Goal: Task Accomplishment & Management: Manage account settings

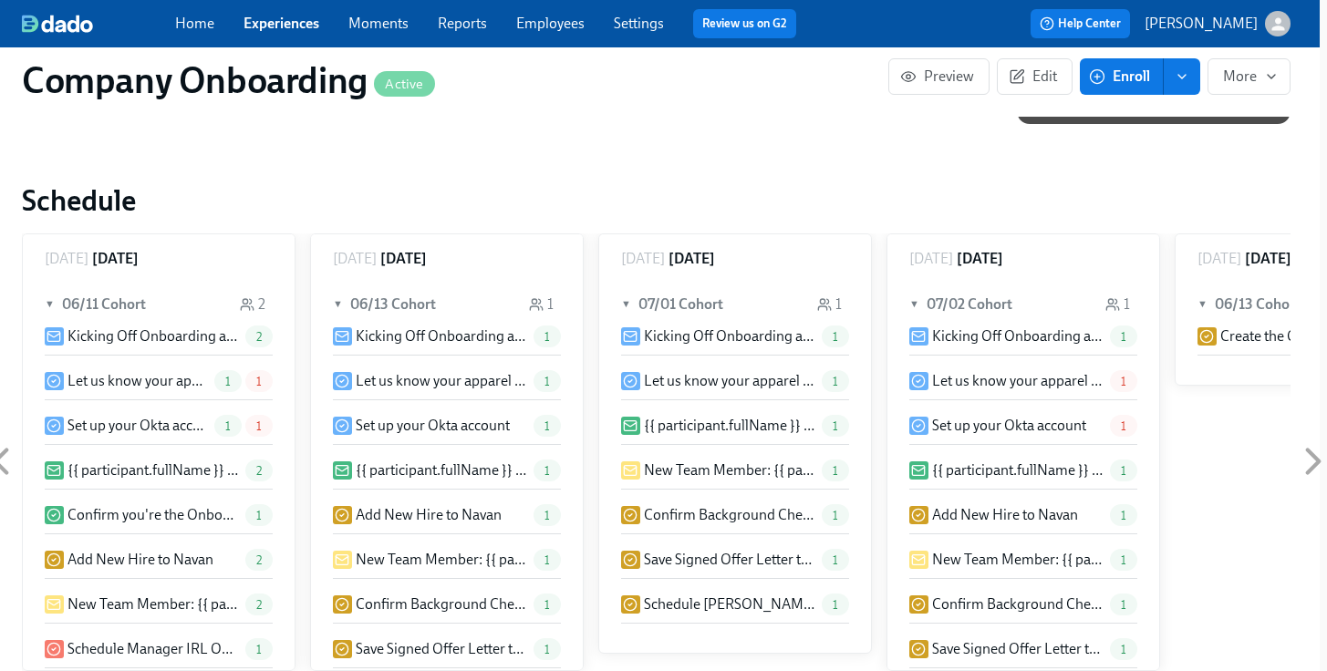
scroll to position [72, 0]
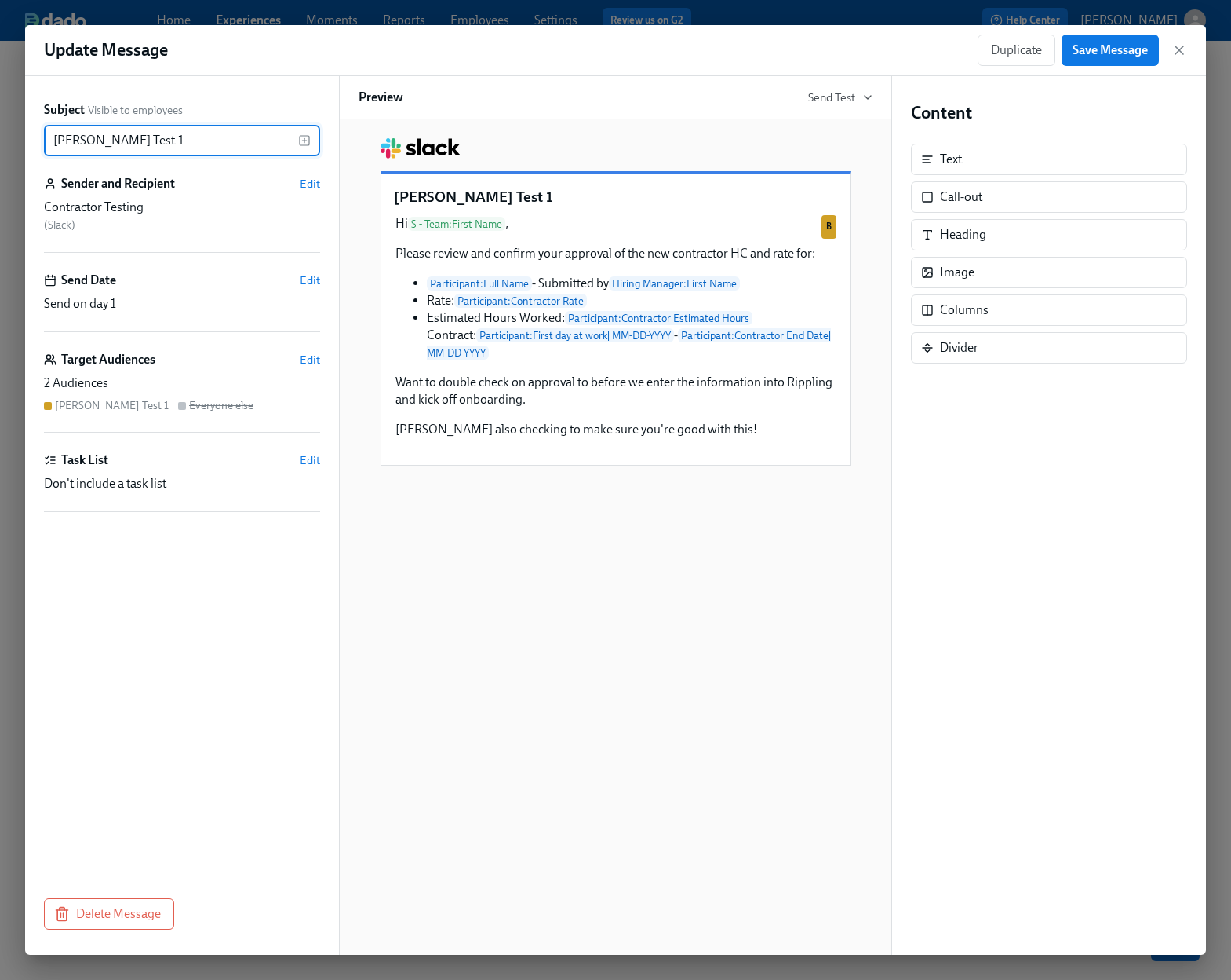
click at [1187, 53] on div "Update Message Duplicate Save Message" at bounding box center [615, 50] width 1181 height 51
click at [1181, 50] on icon "button" at bounding box center [1179, 50] width 15 height 15
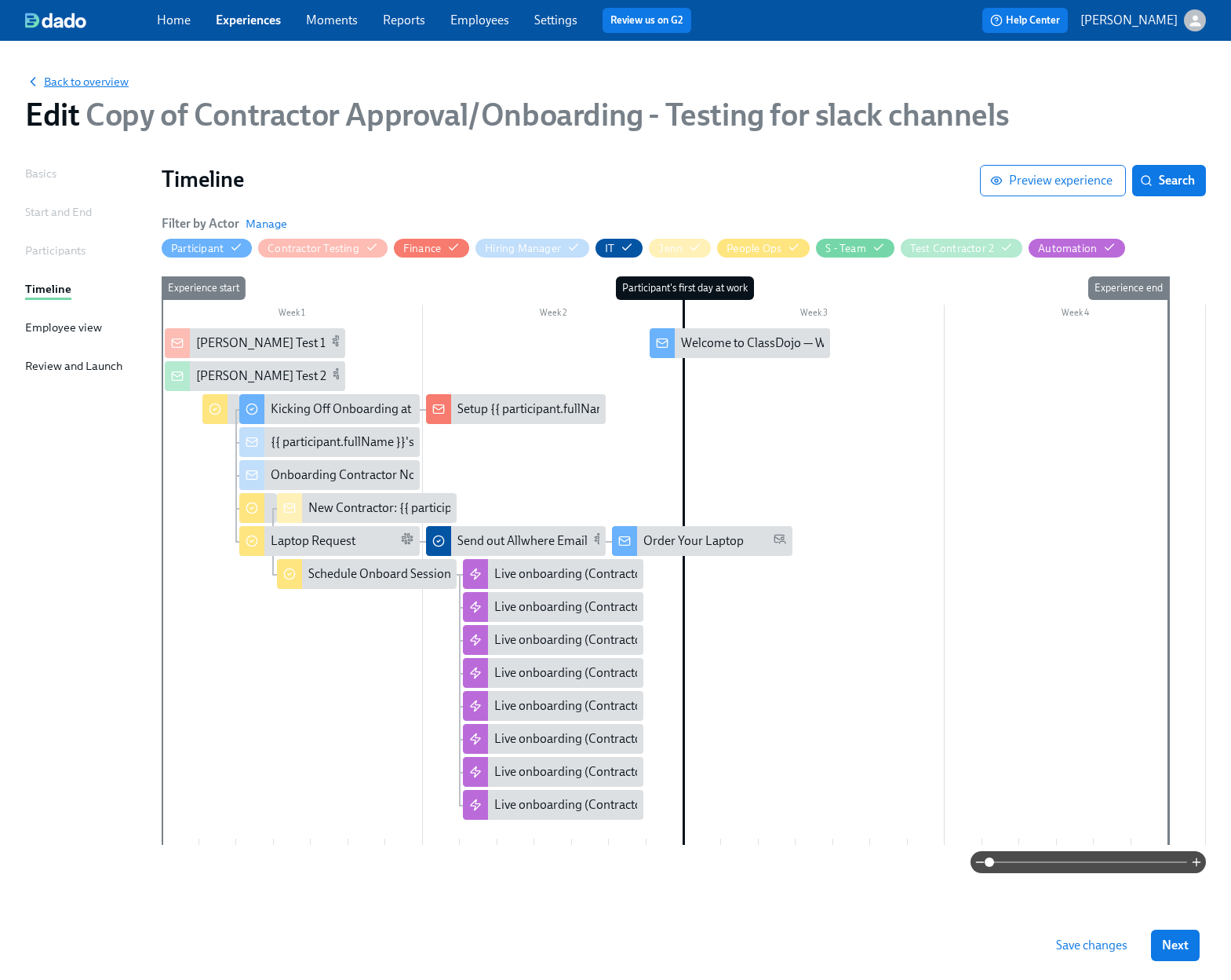
click at [77, 85] on span "Back to overview" at bounding box center [77, 82] width 103 height 15
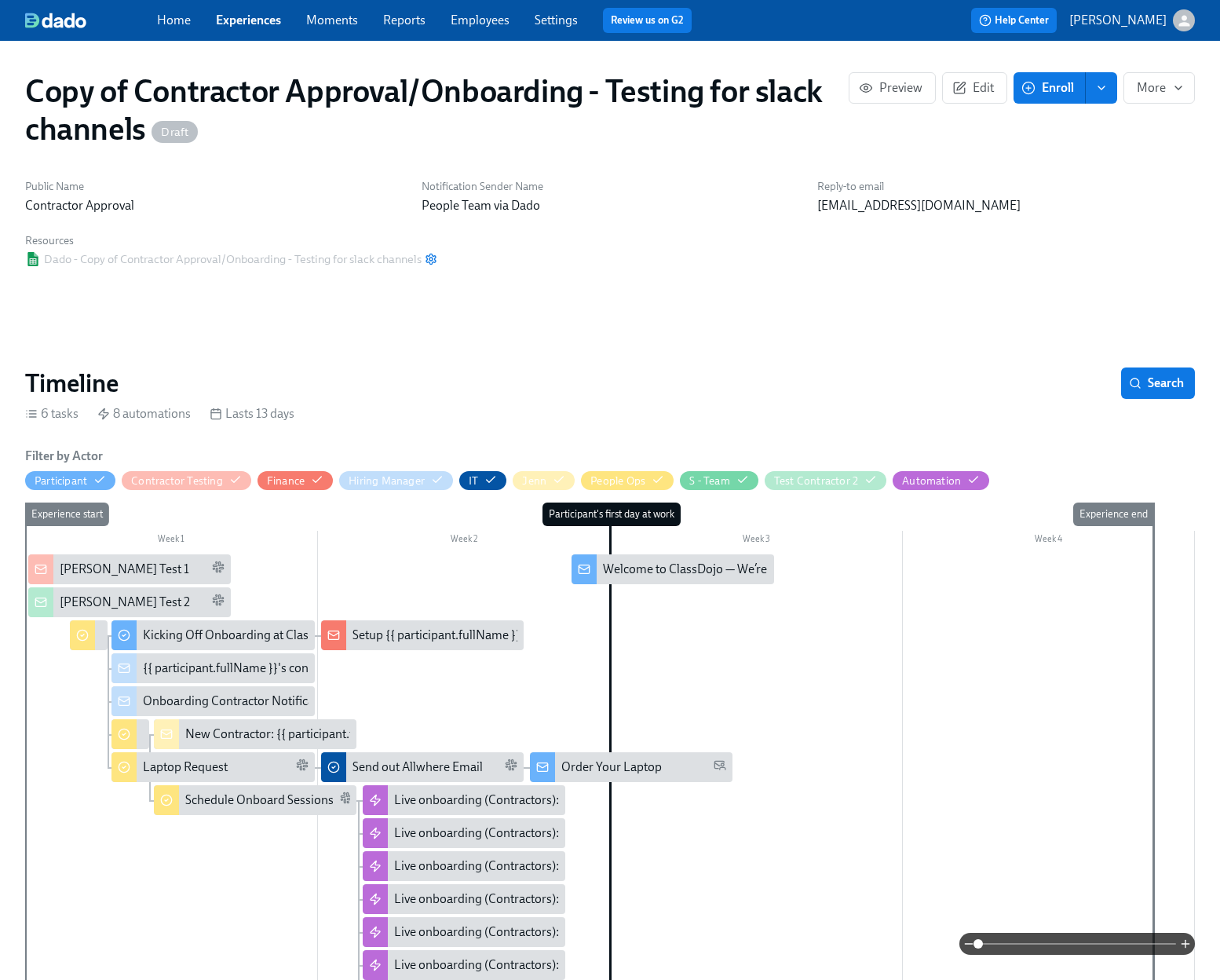
click at [224, 22] on link "Experiences" at bounding box center [249, 20] width 65 height 15
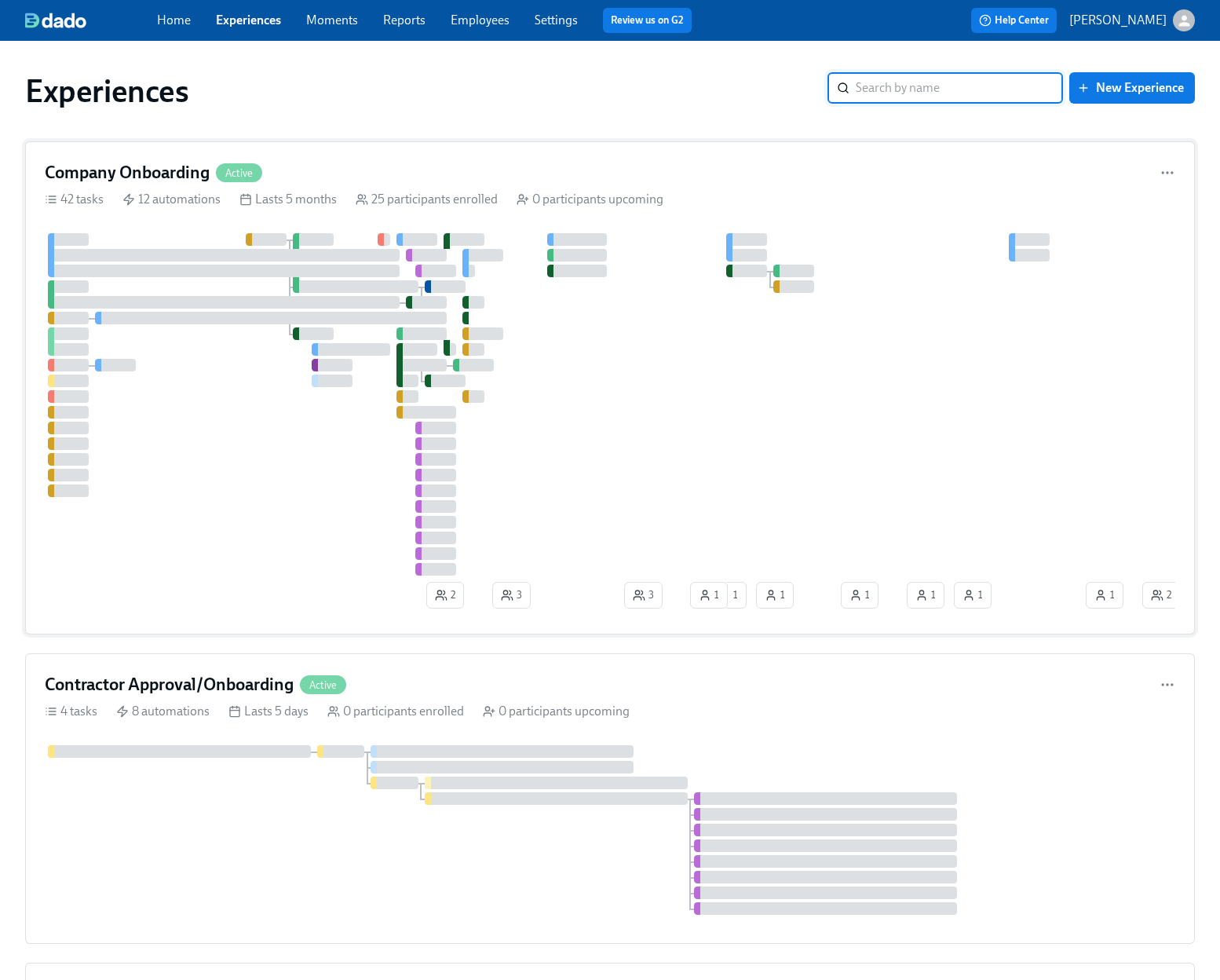
click at [634, 174] on div "Company Onboarding Active" at bounding box center [610, 172] width 1131 height 23
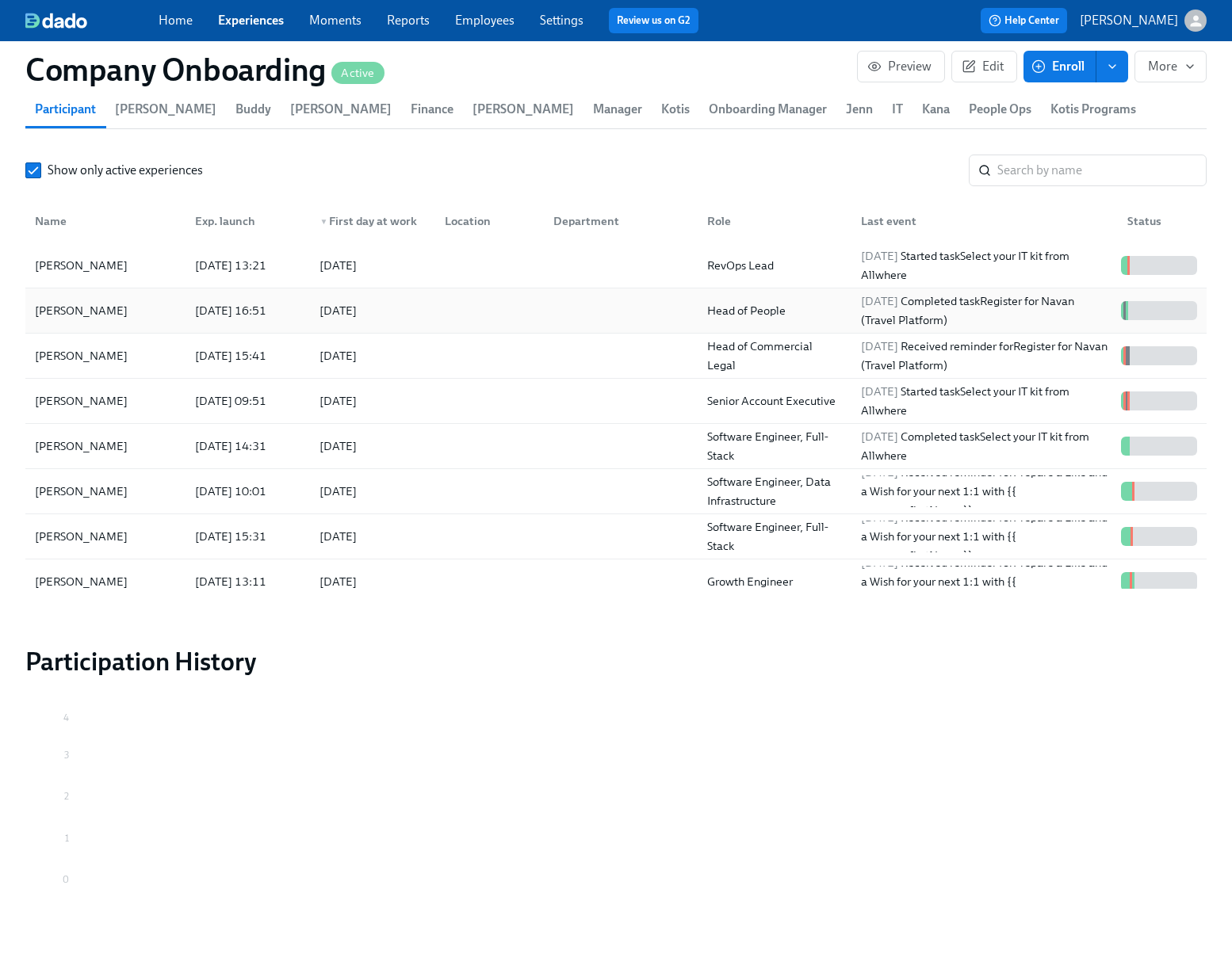
click at [559, 317] on div at bounding box center [617, 310] width 154 height 31
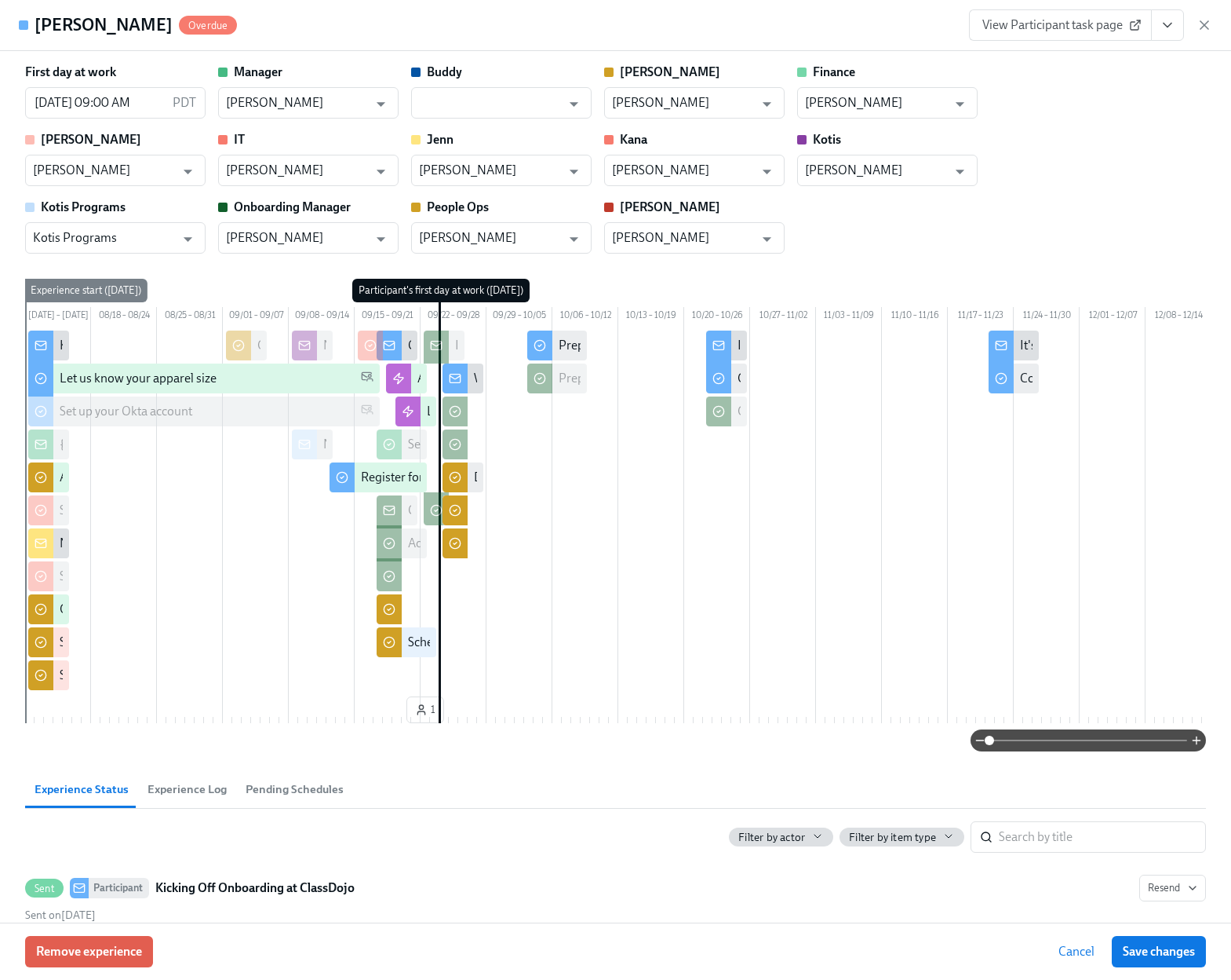
click at [1180, 31] on button "View task page" at bounding box center [1167, 25] width 33 height 31
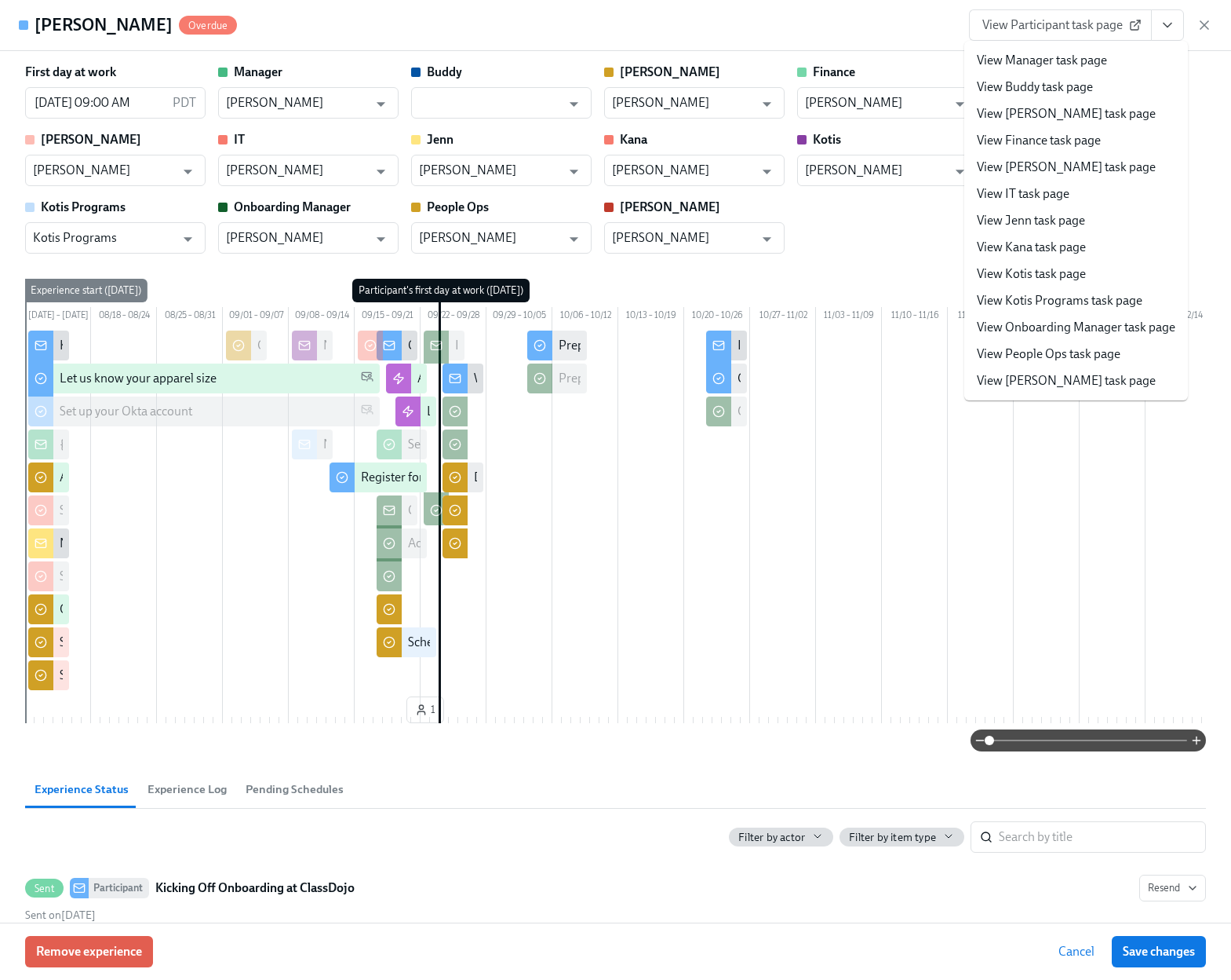
click at [1060, 349] on link "View People Ops task page" at bounding box center [1049, 354] width 144 height 17
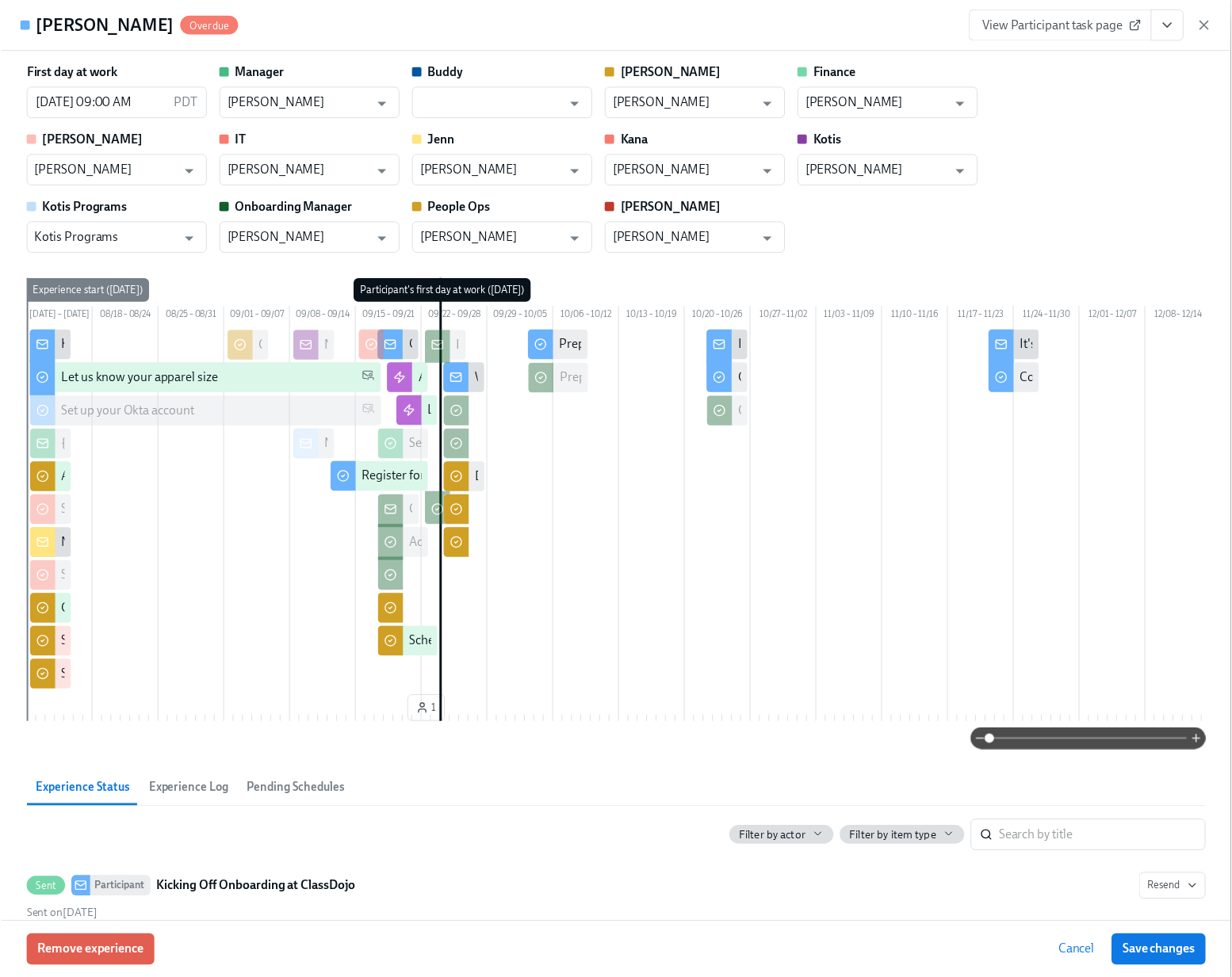
scroll to position [0, 34375]
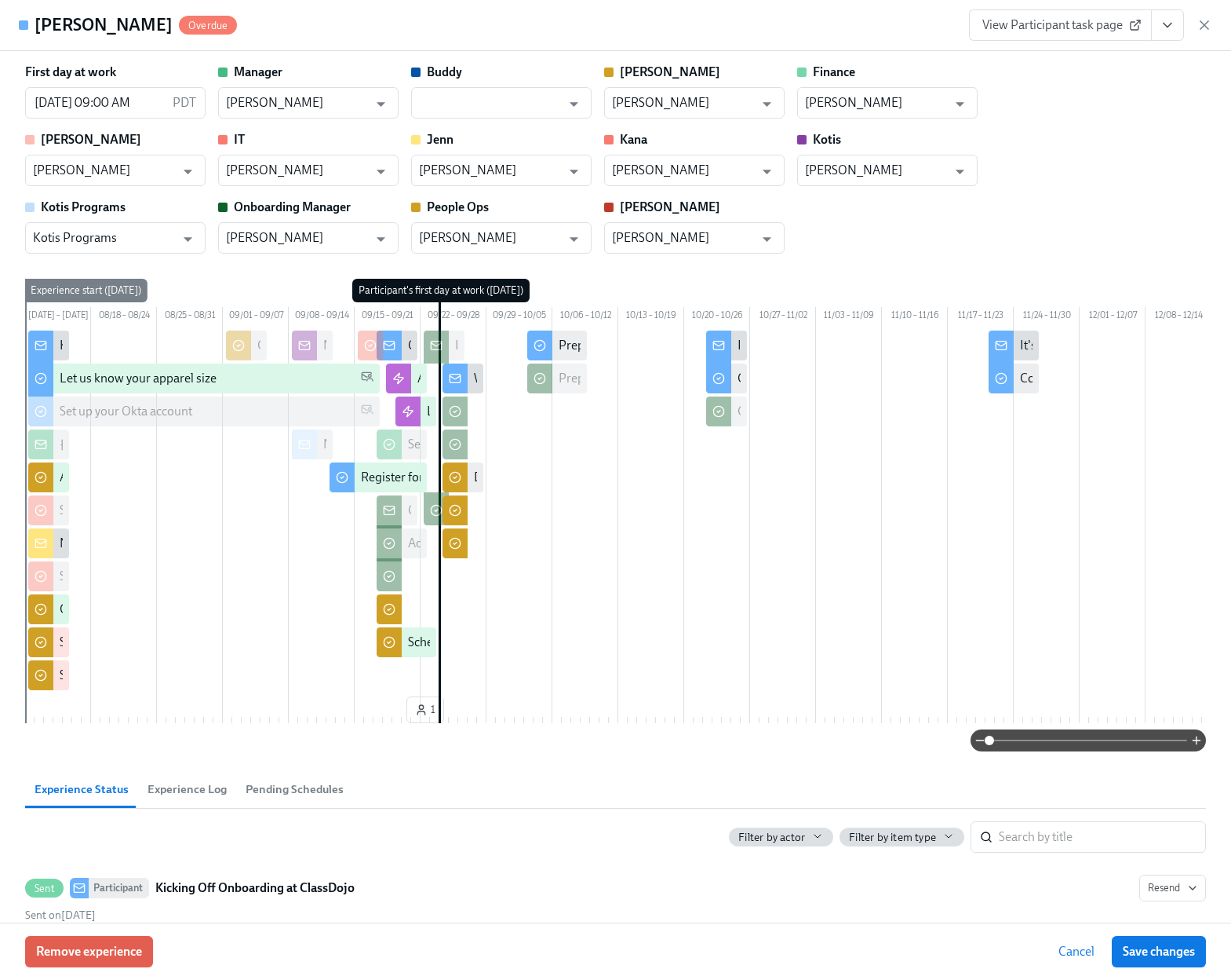
click at [1101, 208] on div "First day at work 09/24/2025 09:00 AM PDT ​ Manager Sam Chaudhary ​ Buddy ​ Eri…" at bounding box center [615, 158] width 1181 height 190
click at [1203, 23] on icon "button" at bounding box center [1204, 25] width 8 height 8
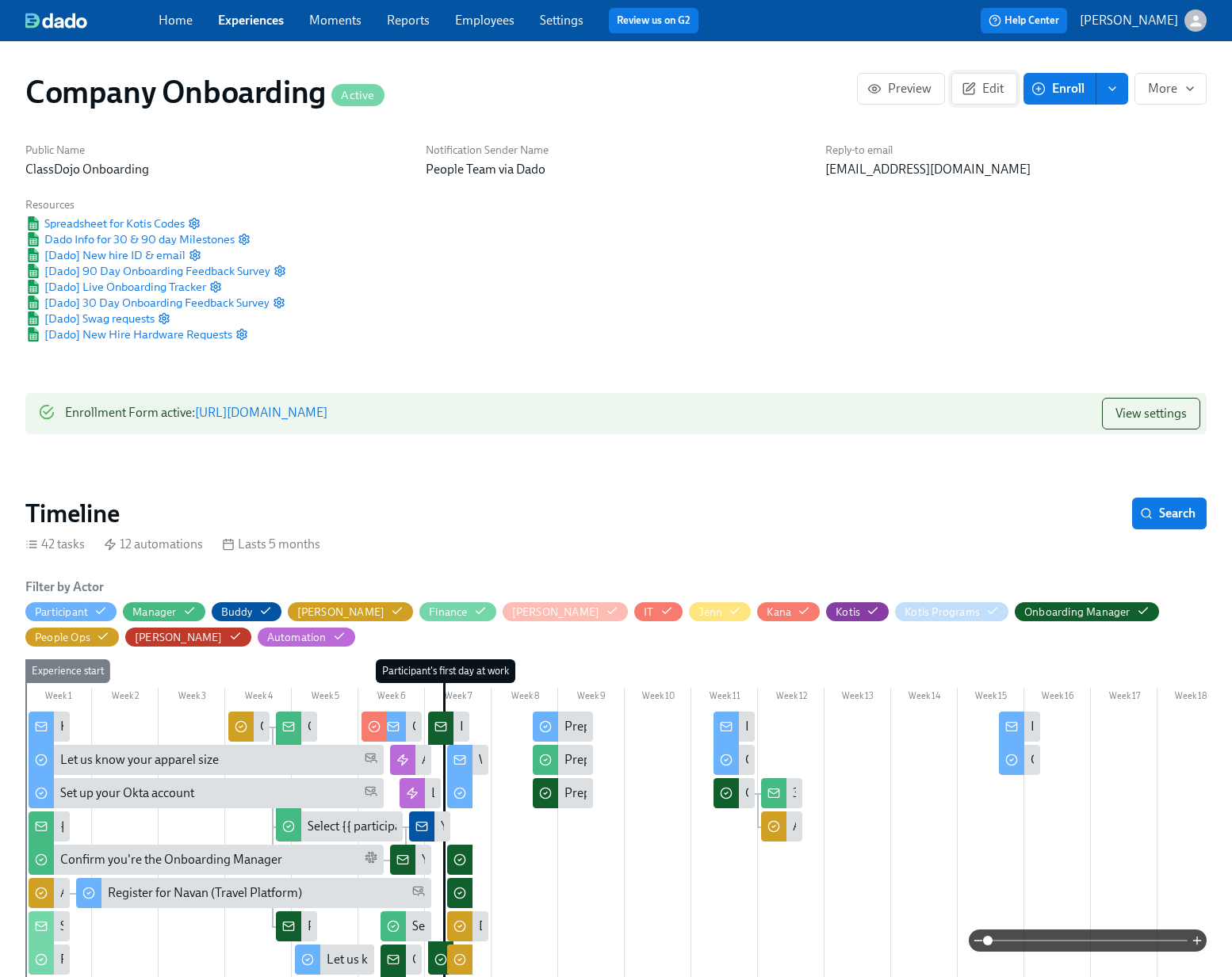
click at [973, 87] on icon "button" at bounding box center [969, 89] width 14 height 14
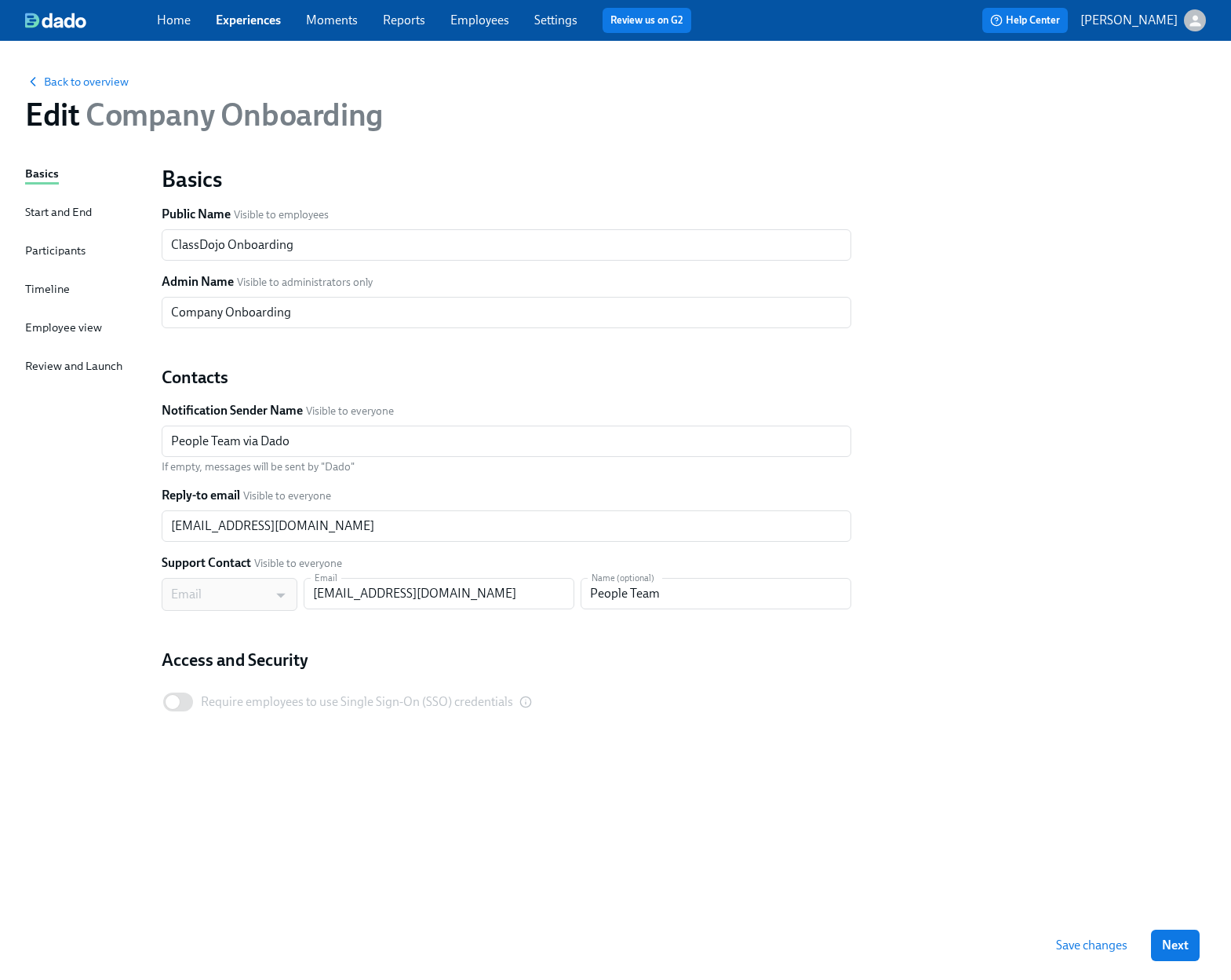
click at [31, 246] on div "Participants" at bounding box center [55, 250] width 60 height 17
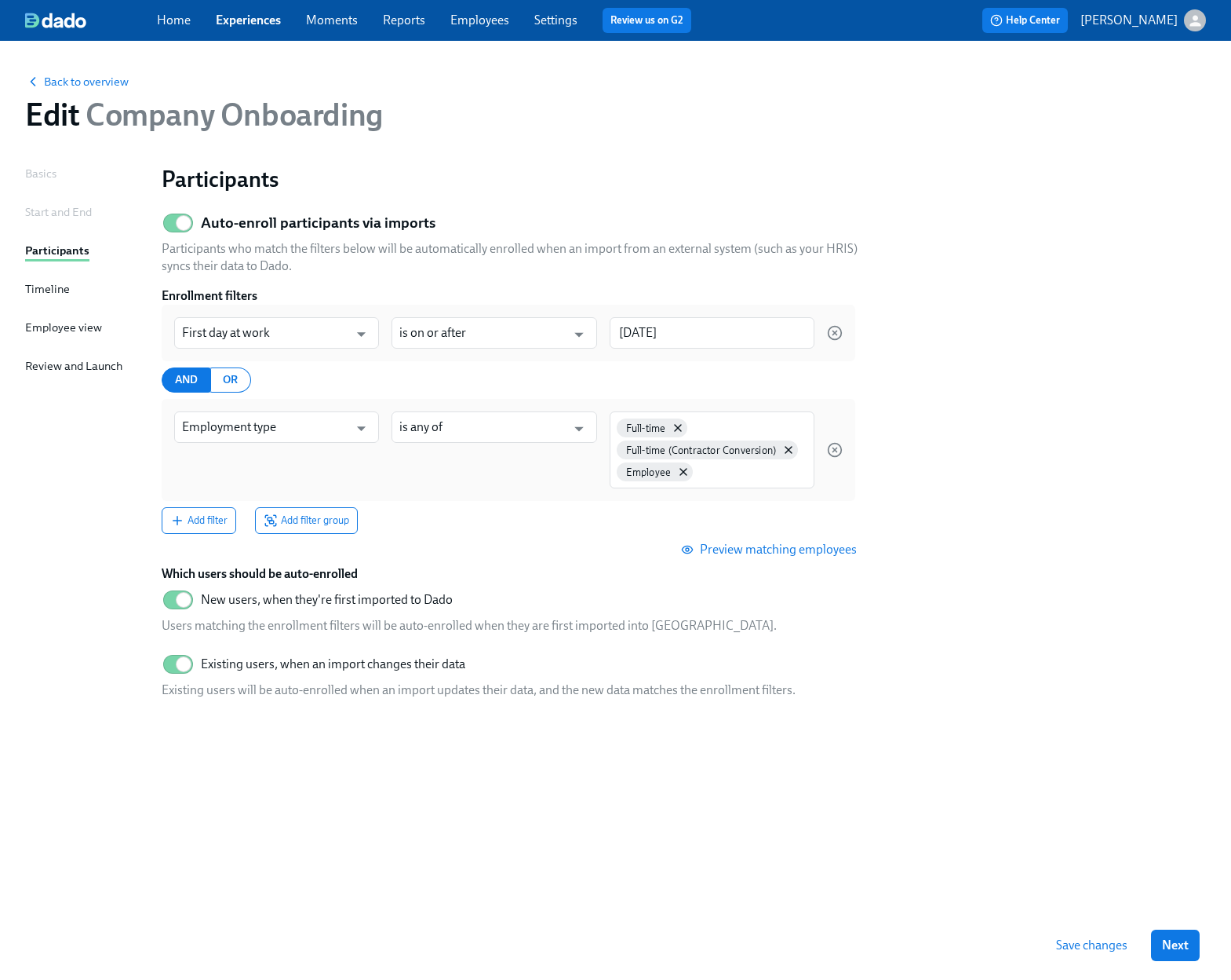
drag, startPoint x: 49, startPoint y: 327, endPoint x: 52, endPoint y: 305, distance: 22.2
click at [49, 326] on div "Employee view" at bounding box center [63, 327] width 77 height 17
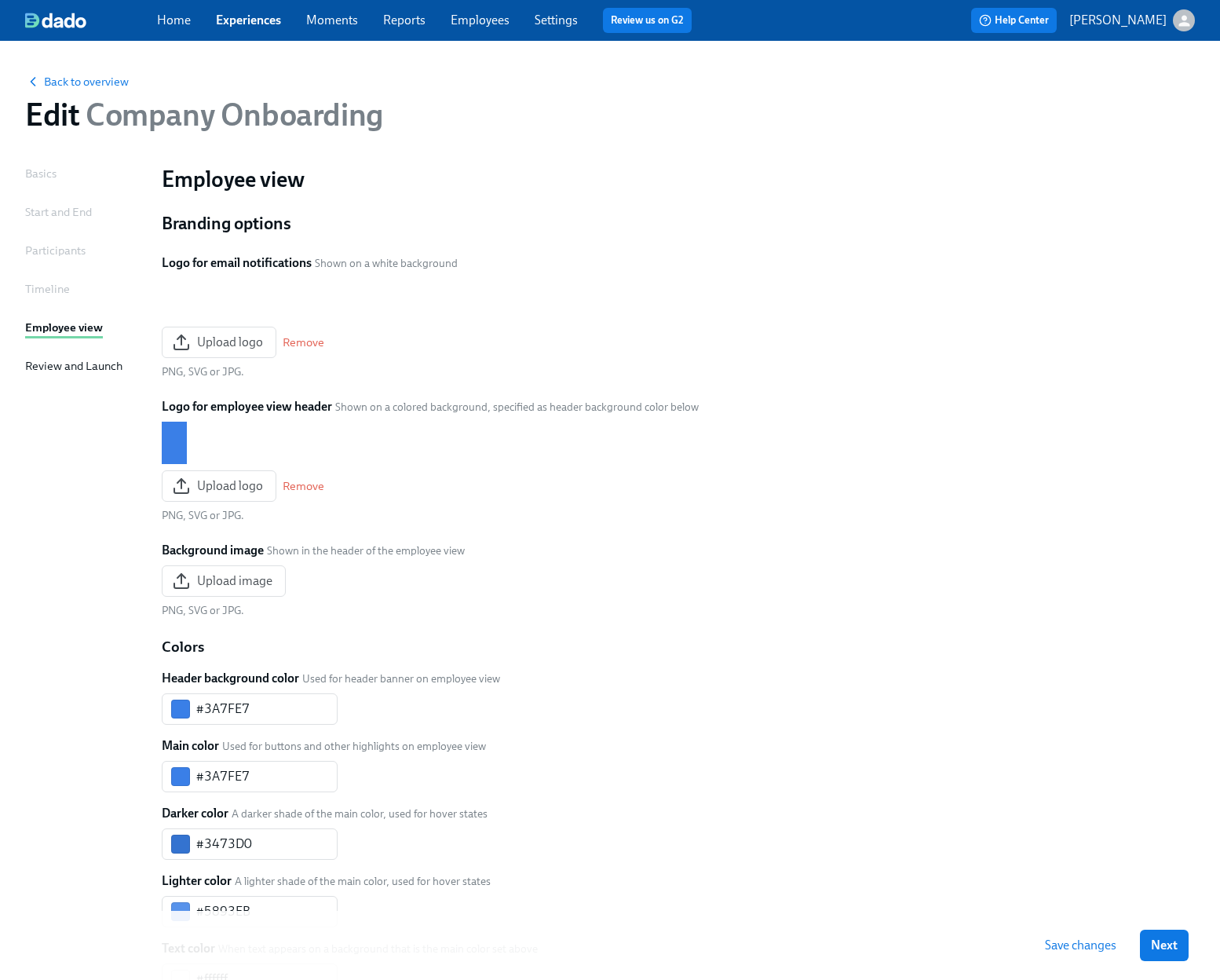
click at [52, 296] on div "Timeline" at bounding box center [47, 289] width 45 height 17
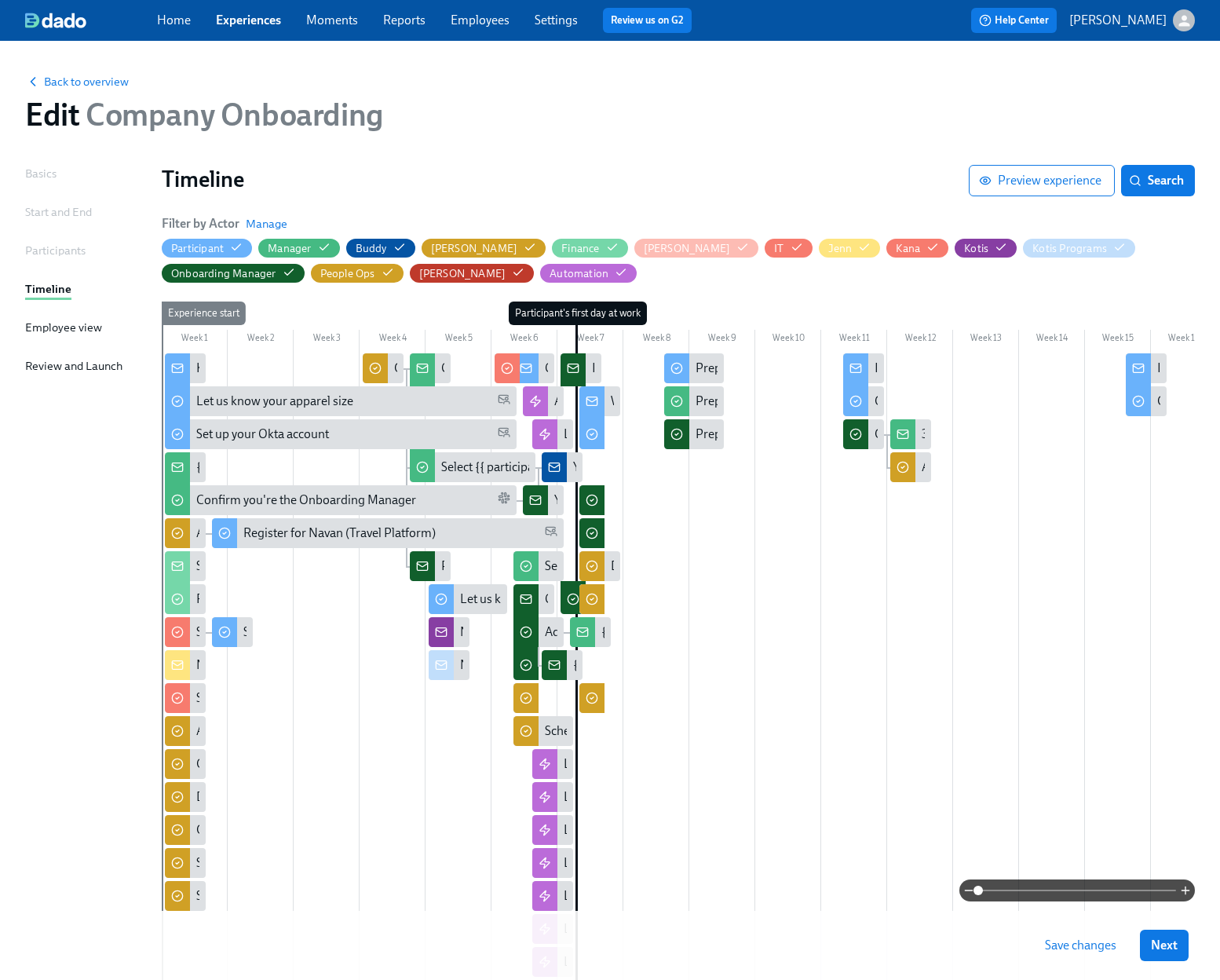
click at [53, 332] on div "Employee view" at bounding box center [63, 327] width 77 height 17
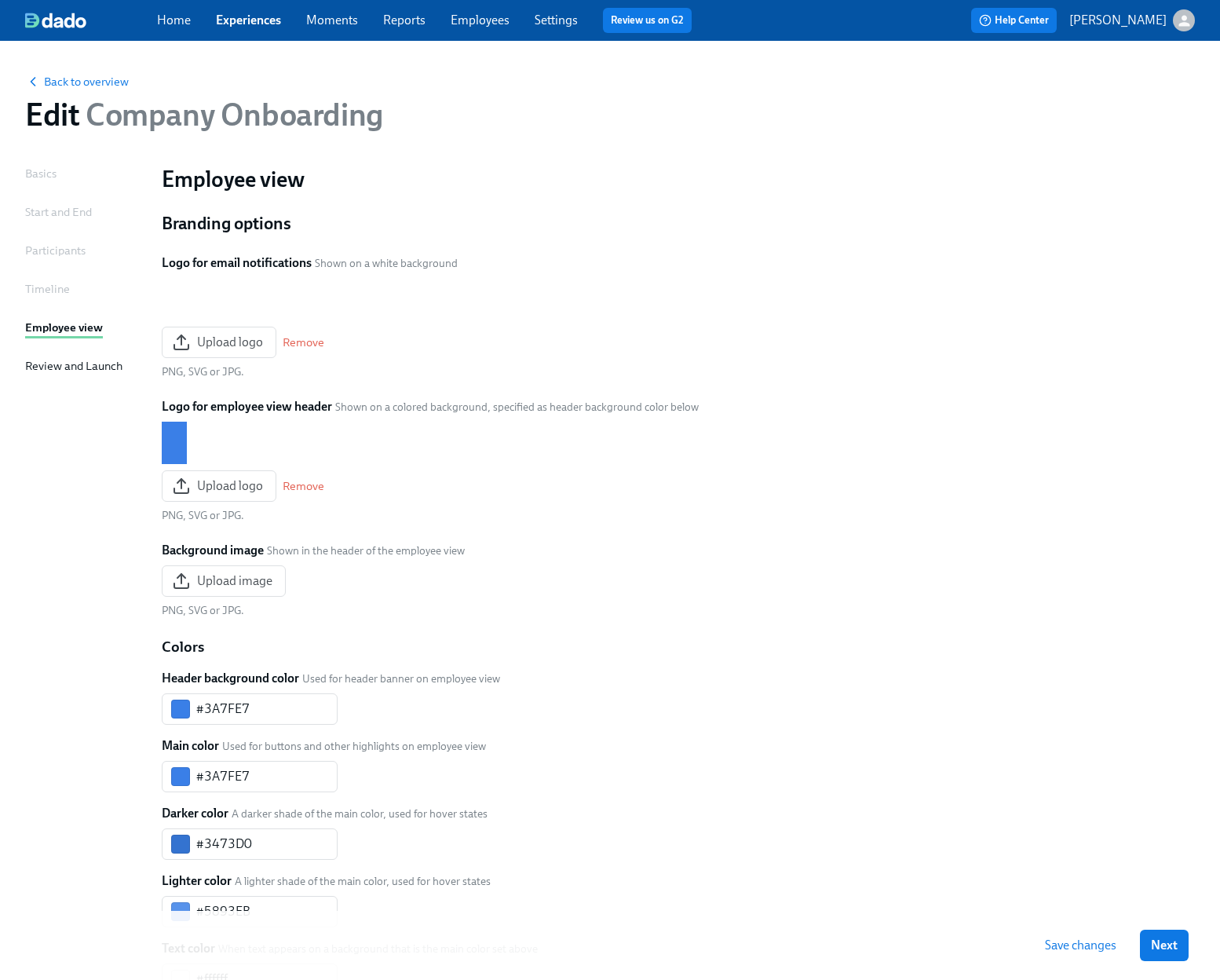
click at [50, 251] on div "Participants" at bounding box center [55, 250] width 60 height 17
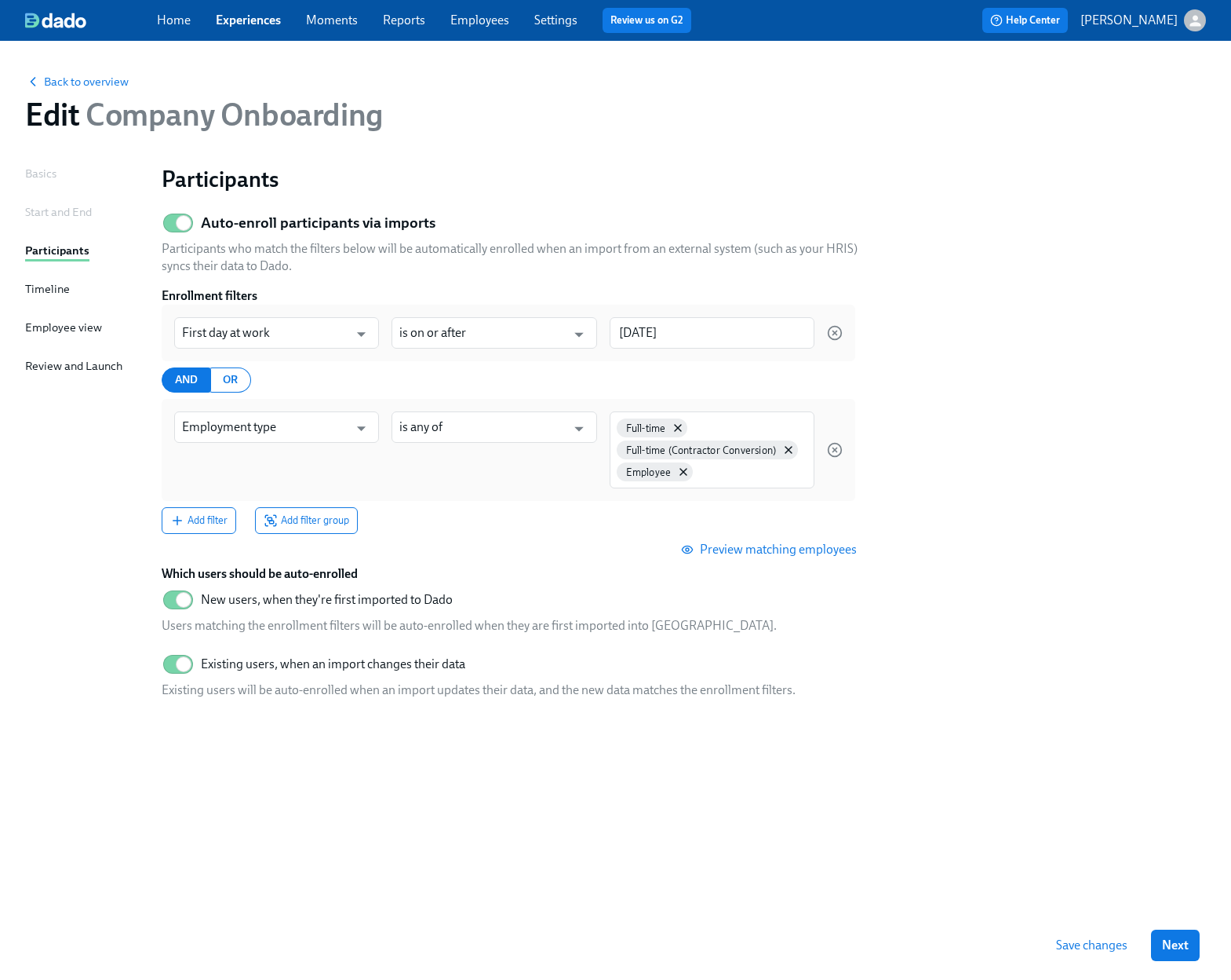
click at [67, 208] on div "Start and End" at bounding box center [58, 212] width 67 height 17
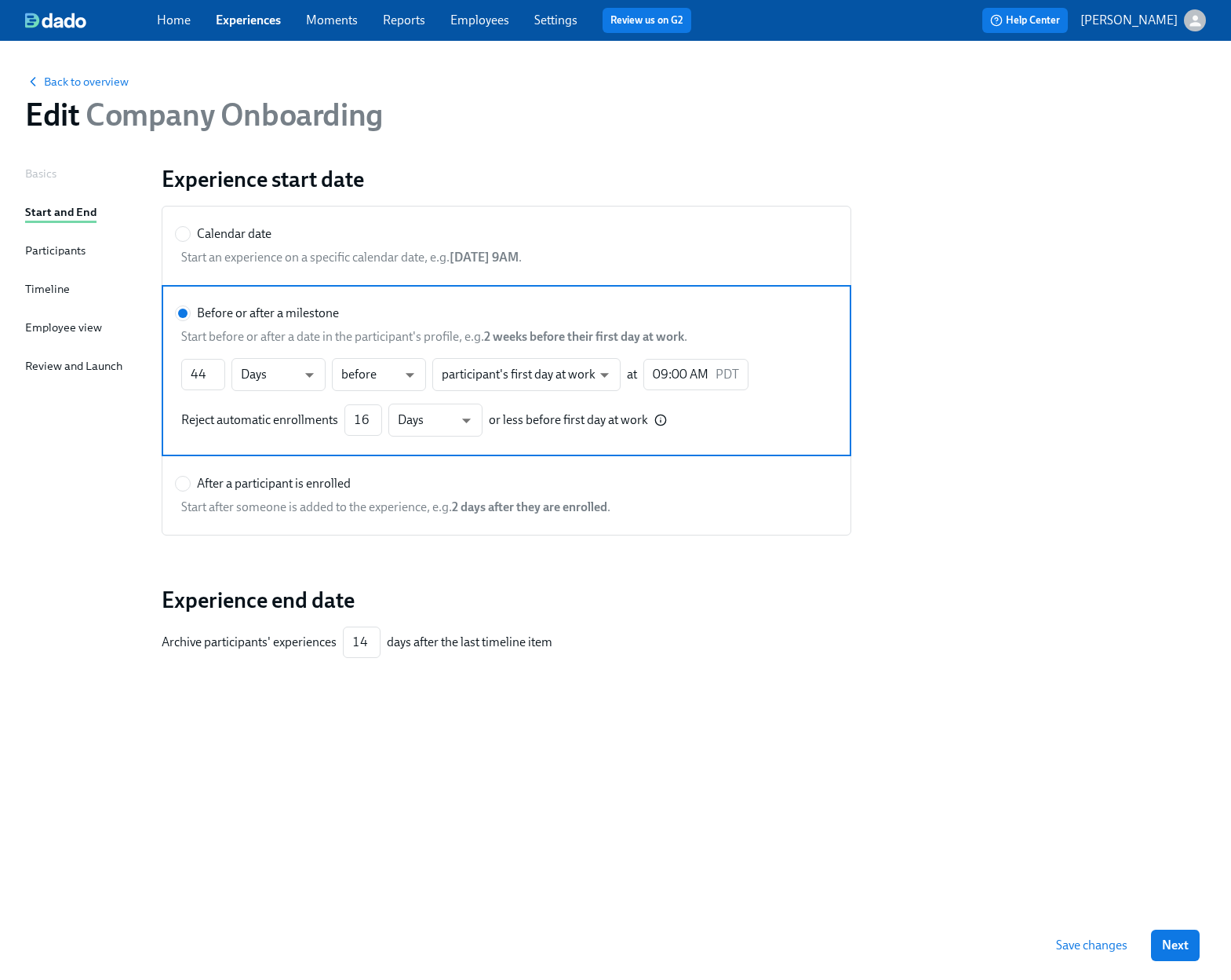
click at [59, 182] on div "Basics Start and End Participants Timeline Employee view Review and Launch" at bounding box center [83, 538] width 118 height 746
click at [42, 180] on div "Basics" at bounding box center [40, 174] width 31 height 17
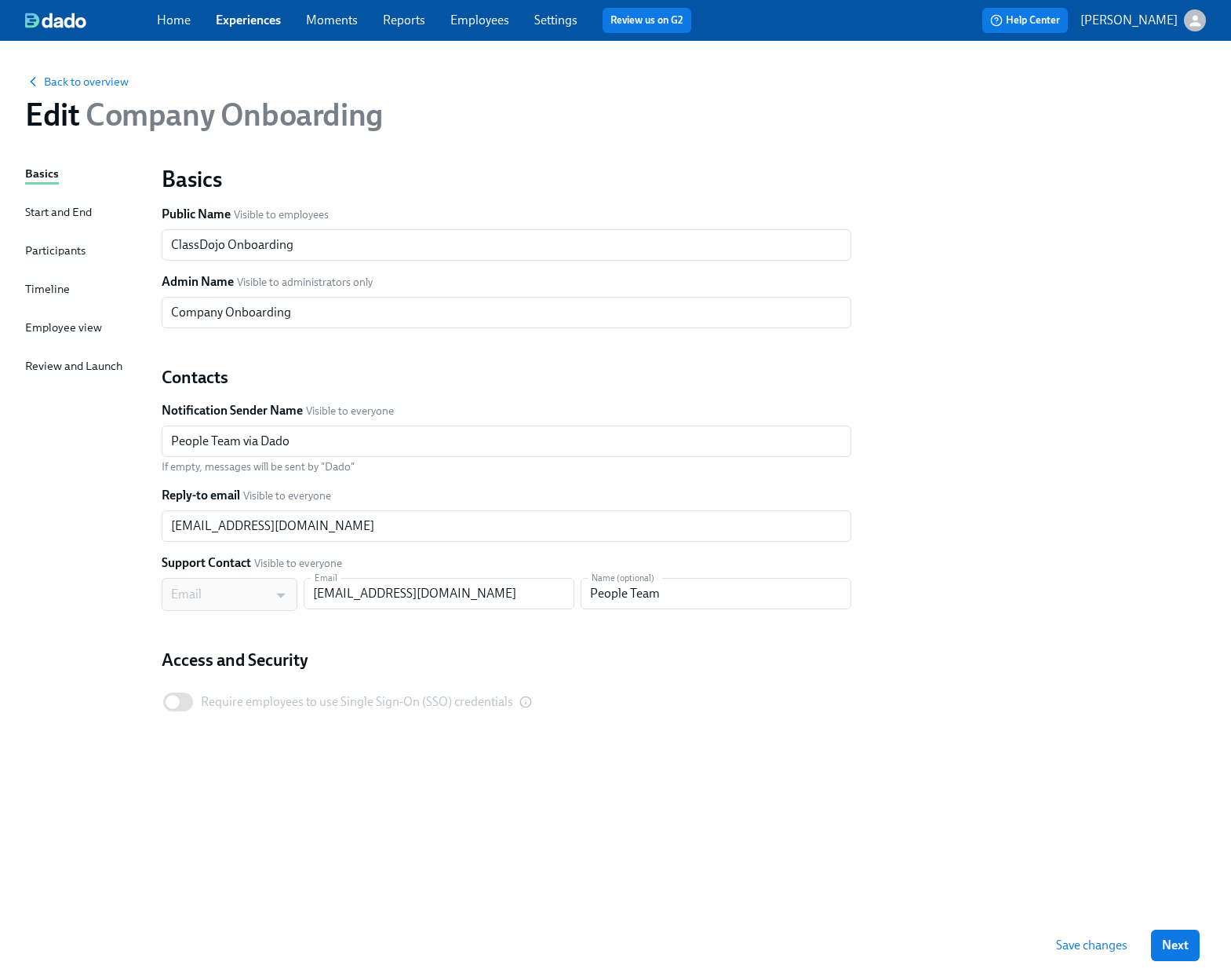
click at [78, 325] on div "Employee view" at bounding box center [63, 327] width 77 height 17
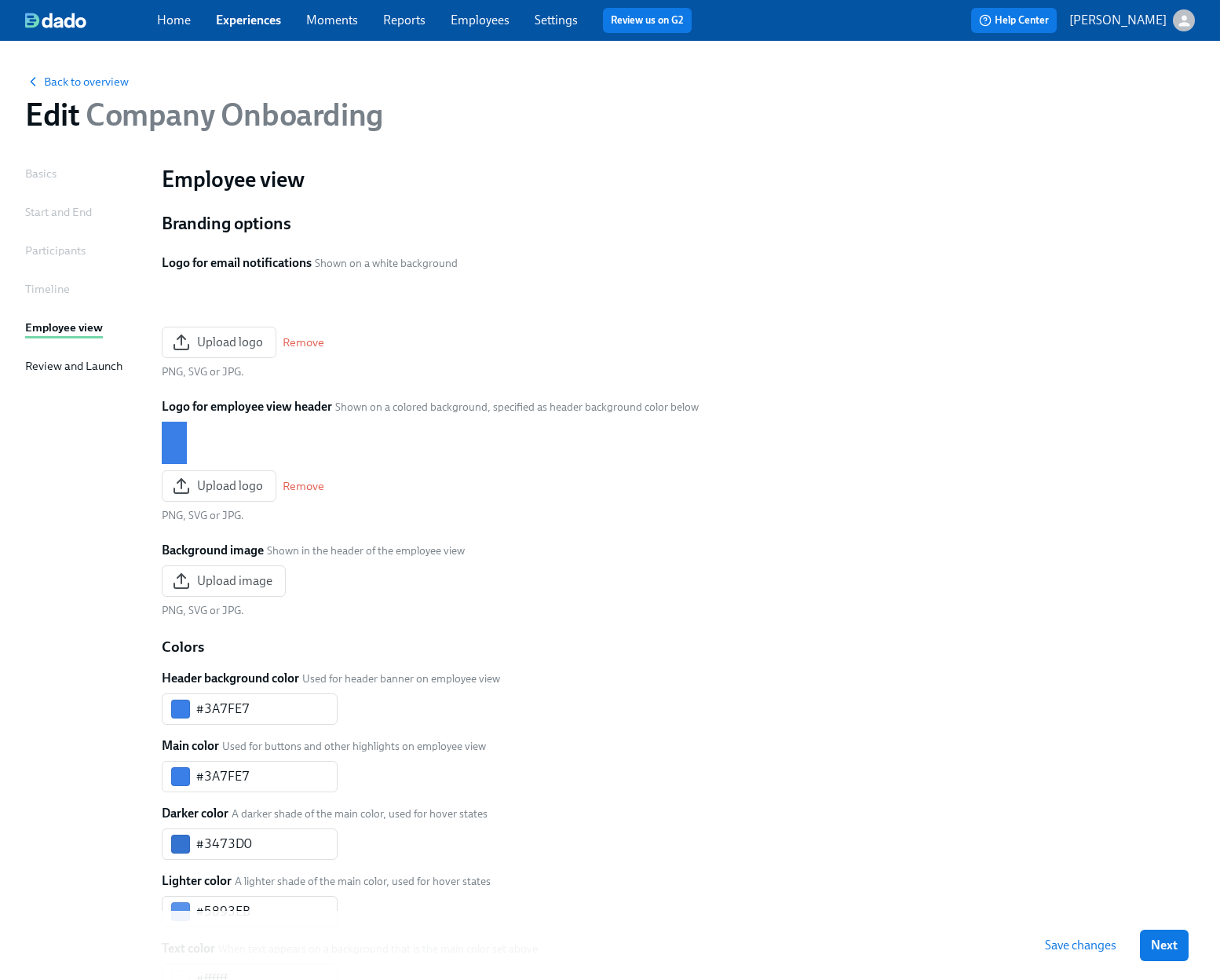
click at [59, 287] on div "Timeline" at bounding box center [47, 289] width 45 height 17
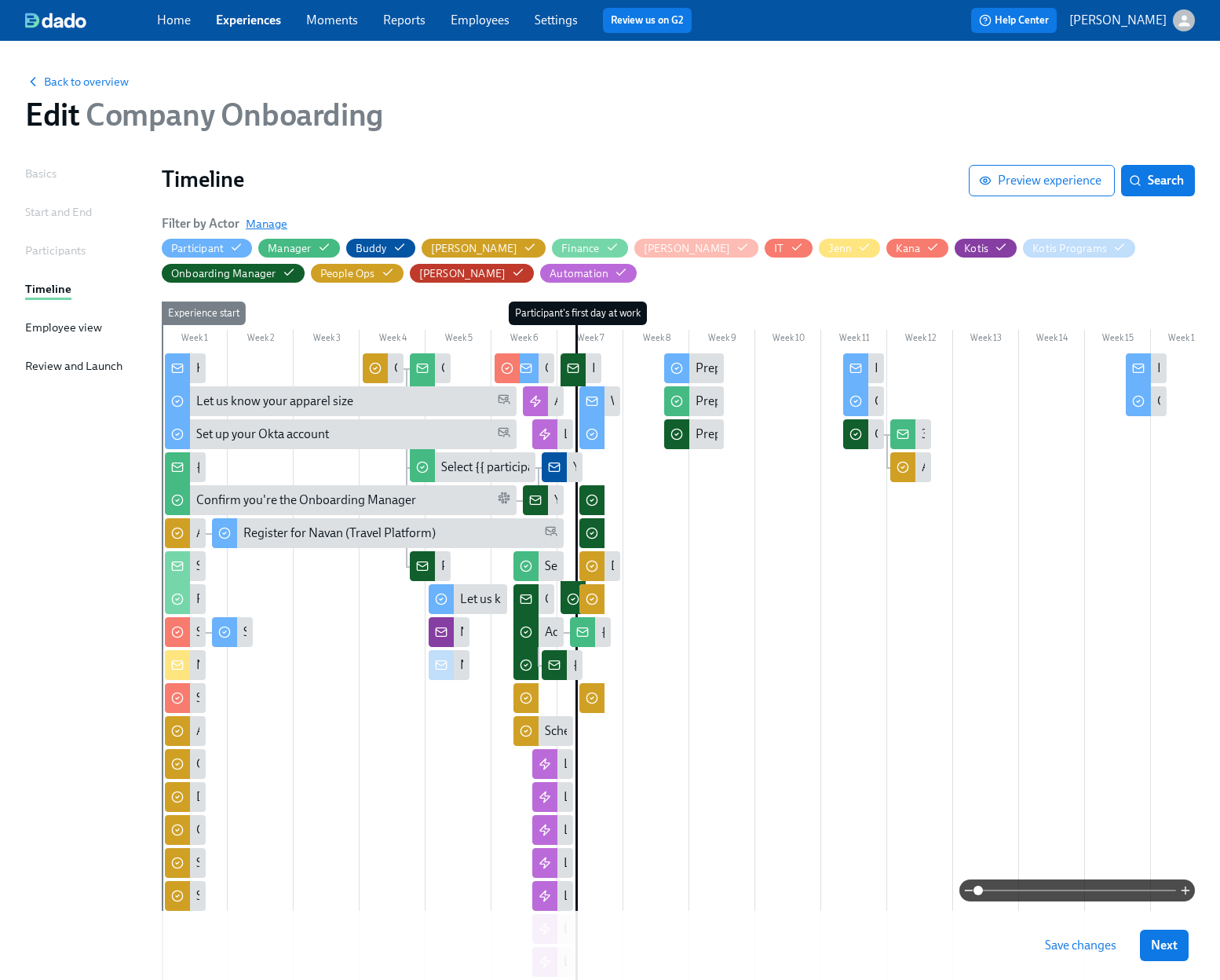
click at [255, 223] on span "Manage" at bounding box center [267, 224] width 41 height 15
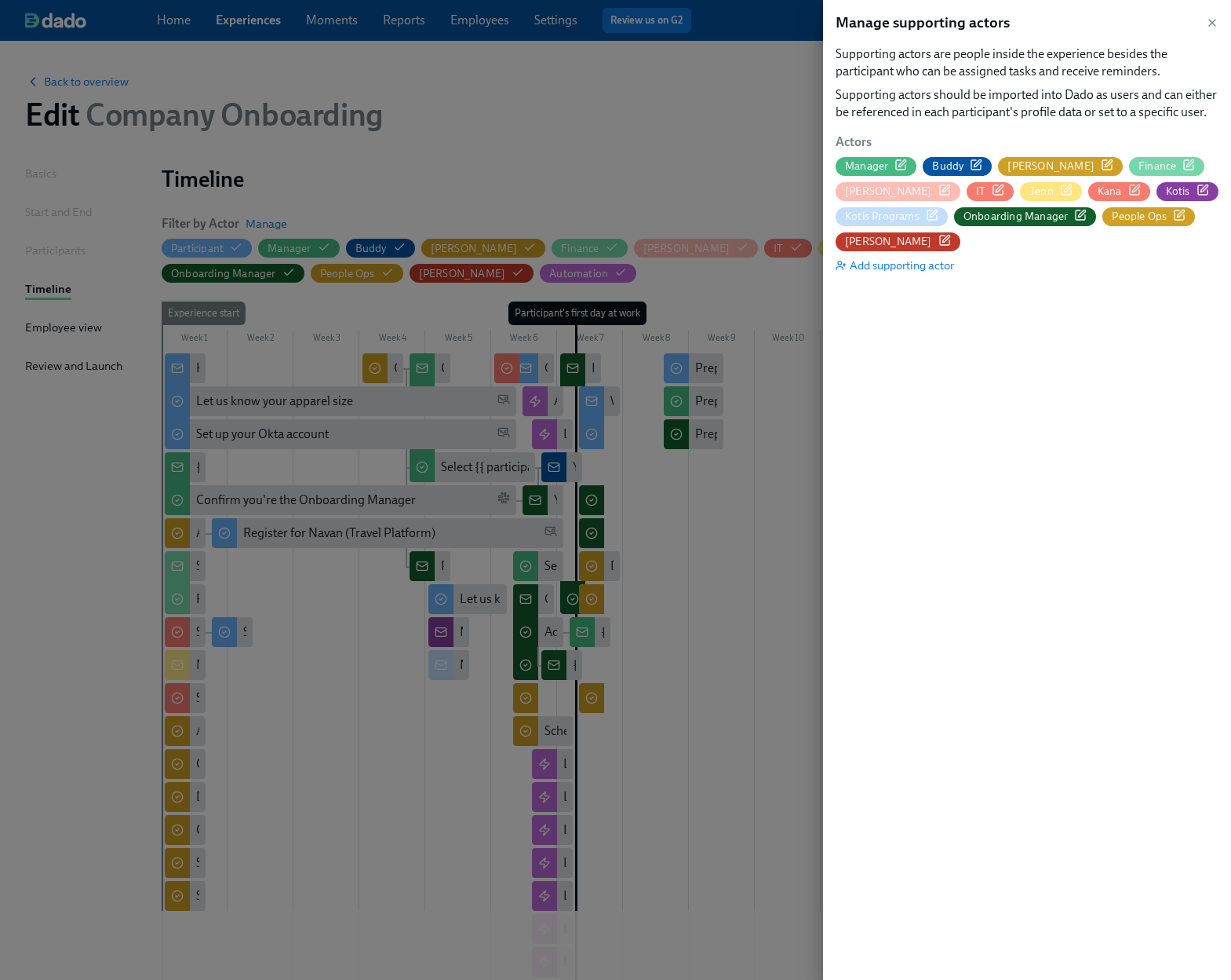
click at [1187, 165] on icon "button" at bounding box center [1191, 163] width 7 height 7
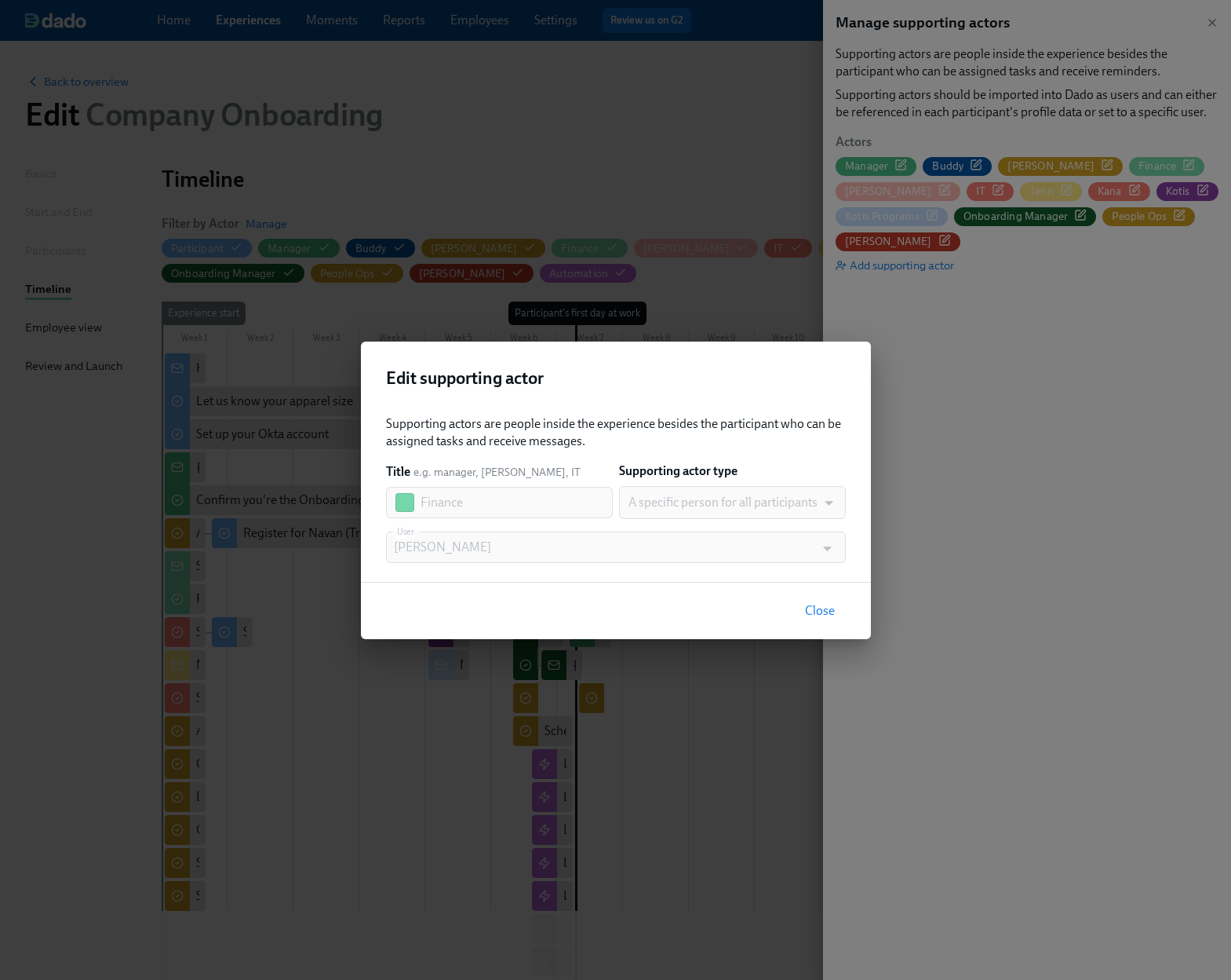
click at [831, 612] on span "Close" at bounding box center [820, 611] width 30 height 15
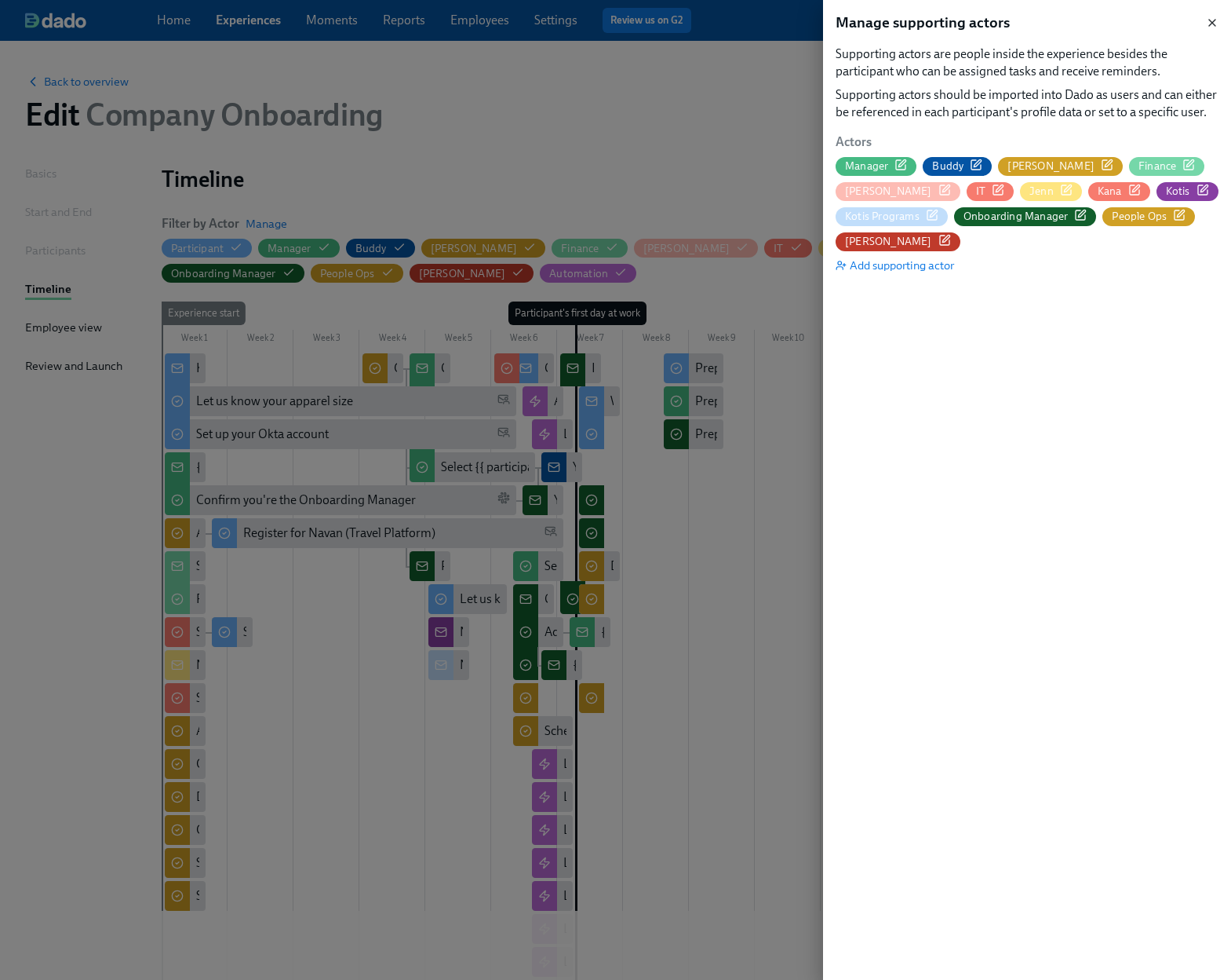
click at [1216, 16] on icon "button" at bounding box center [1212, 22] width 13 height 13
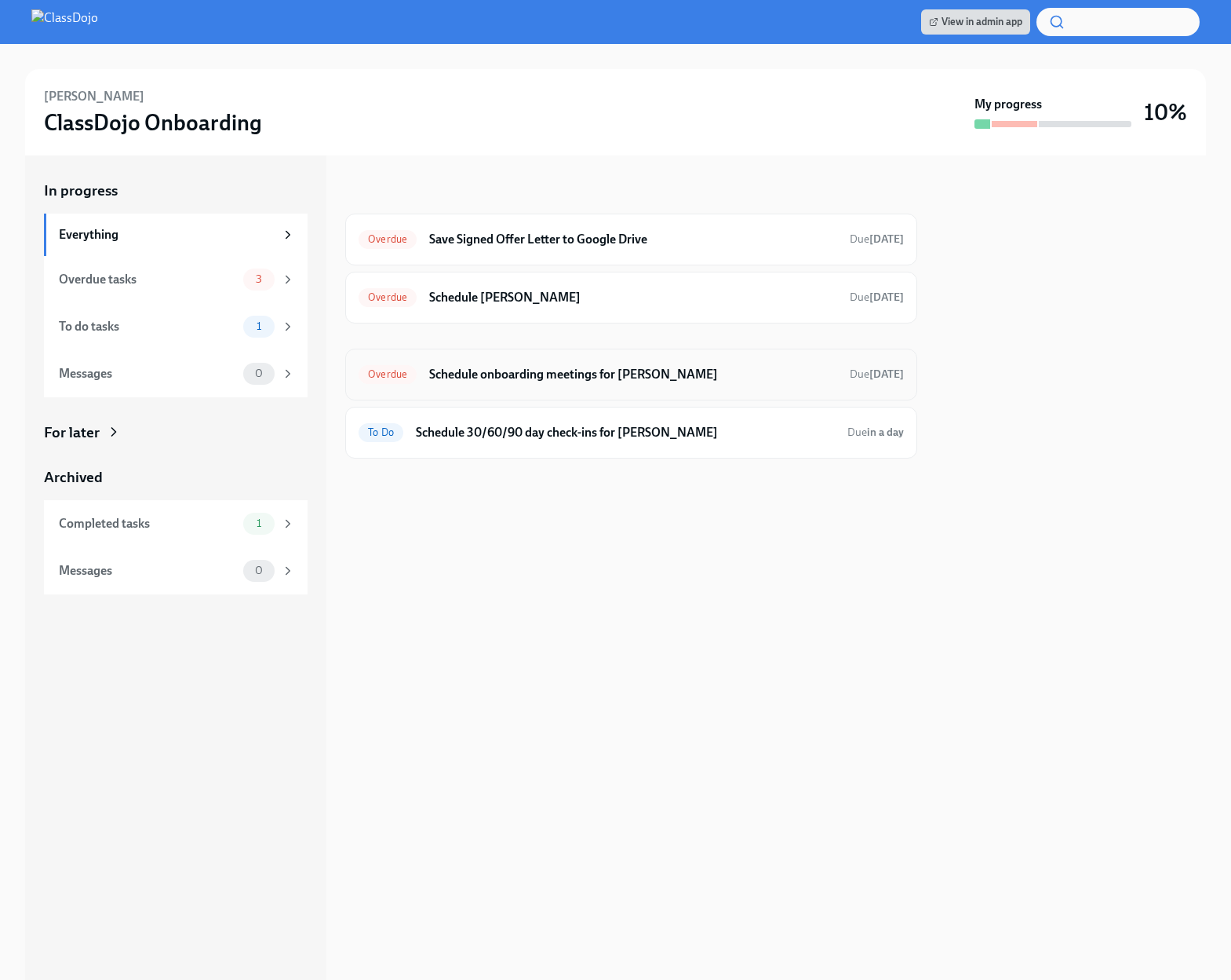
click at [489, 376] on h6 "Schedule onboarding meetings for [PERSON_NAME]" at bounding box center [633, 374] width 408 height 17
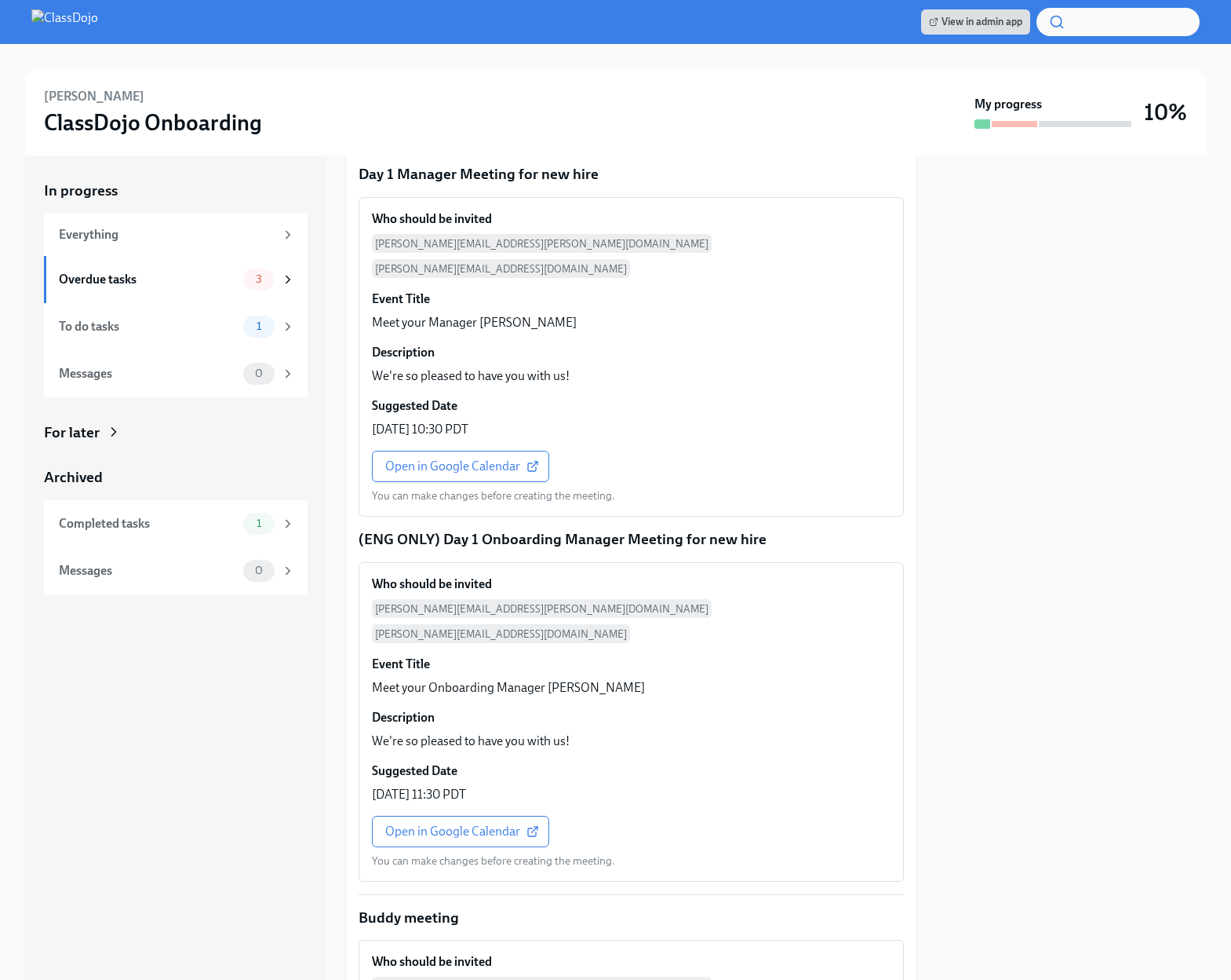
scroll to position [1214, 0]
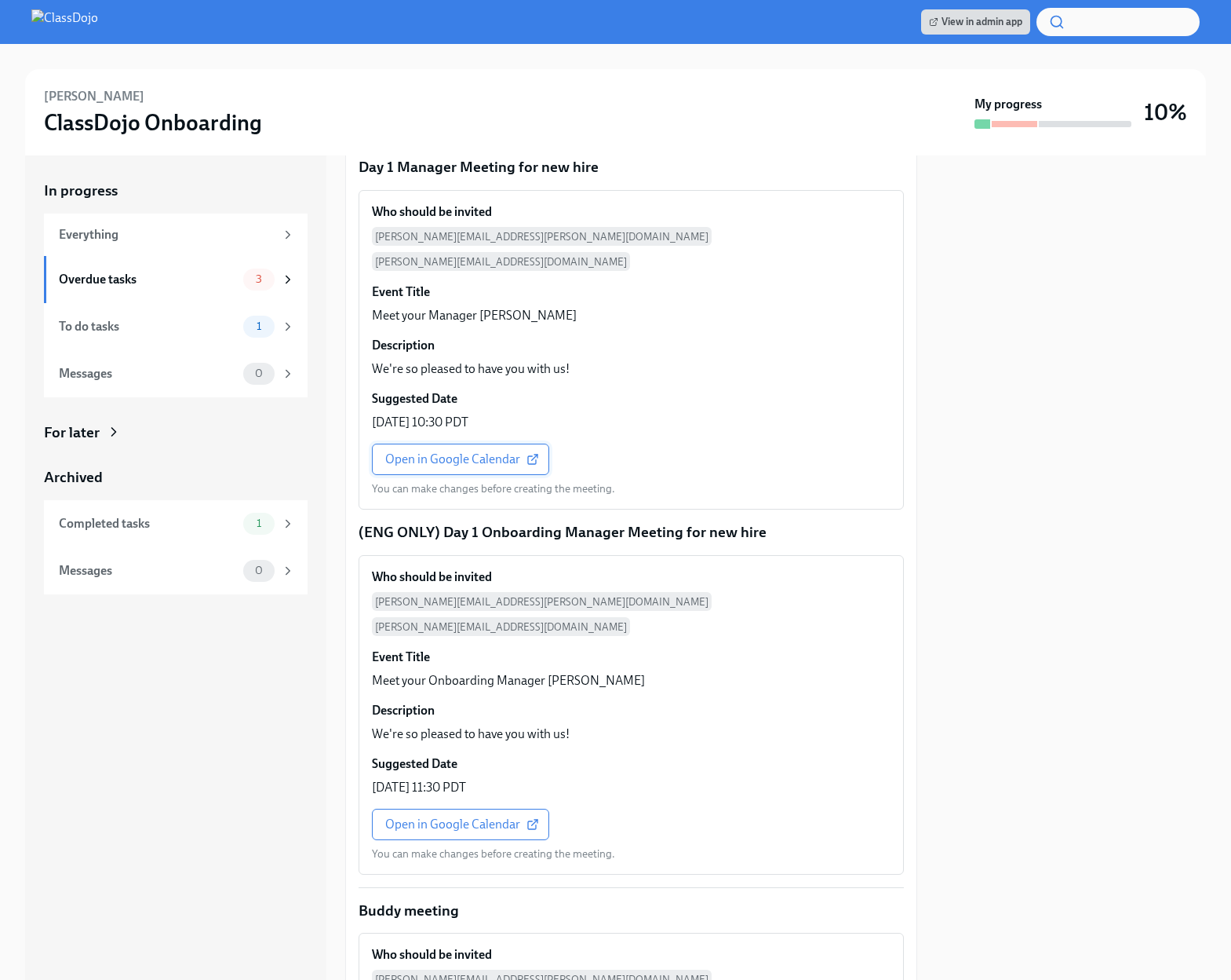
click at [440, 452] on span "Open in Google Calendar" at bounding box center [460, 459] width 151 height 15
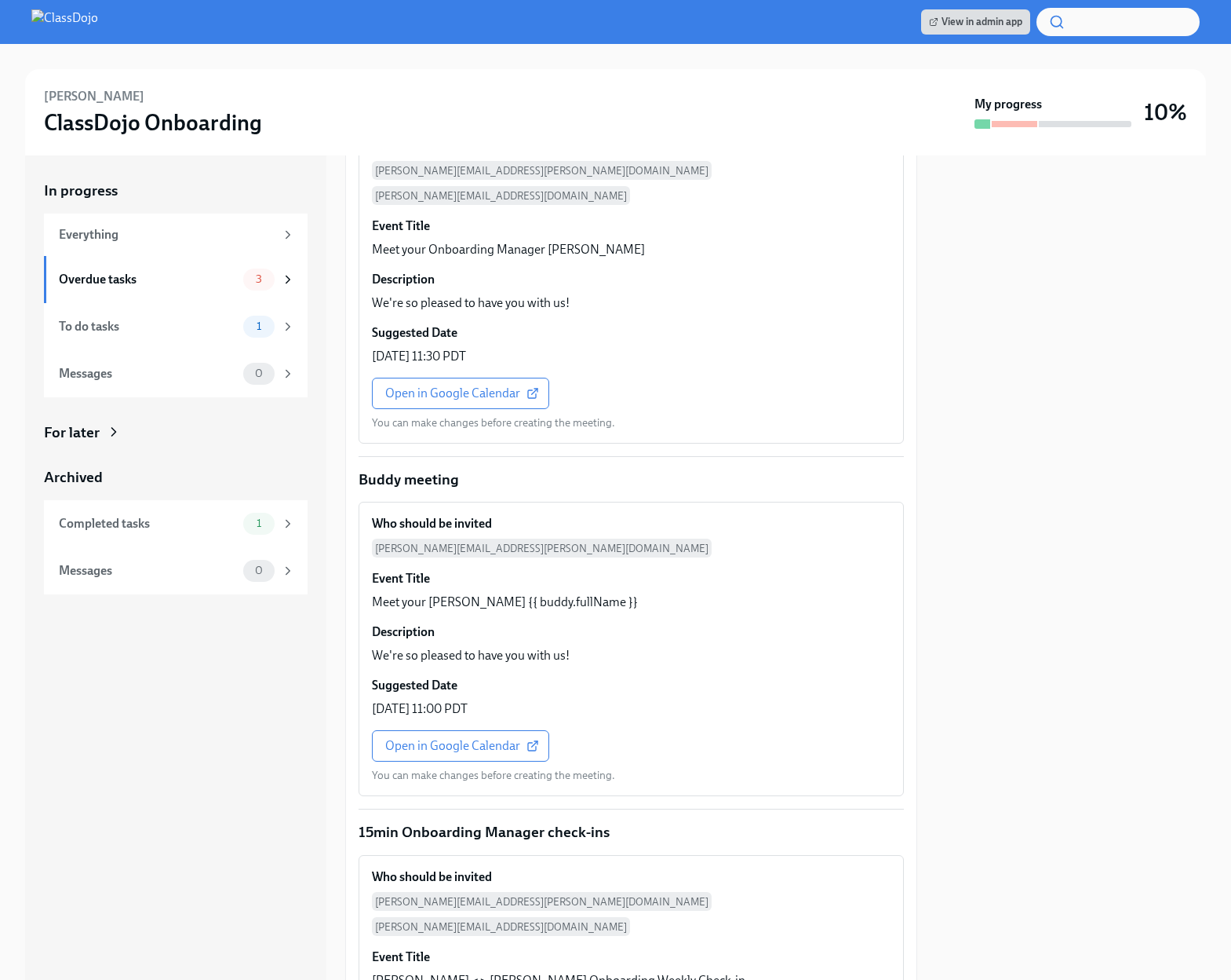
scroll to position [1709, 0]
click at [457, 730] on link "Open in Google Calendar" at bounding box center [460, 745] width 177 height 31
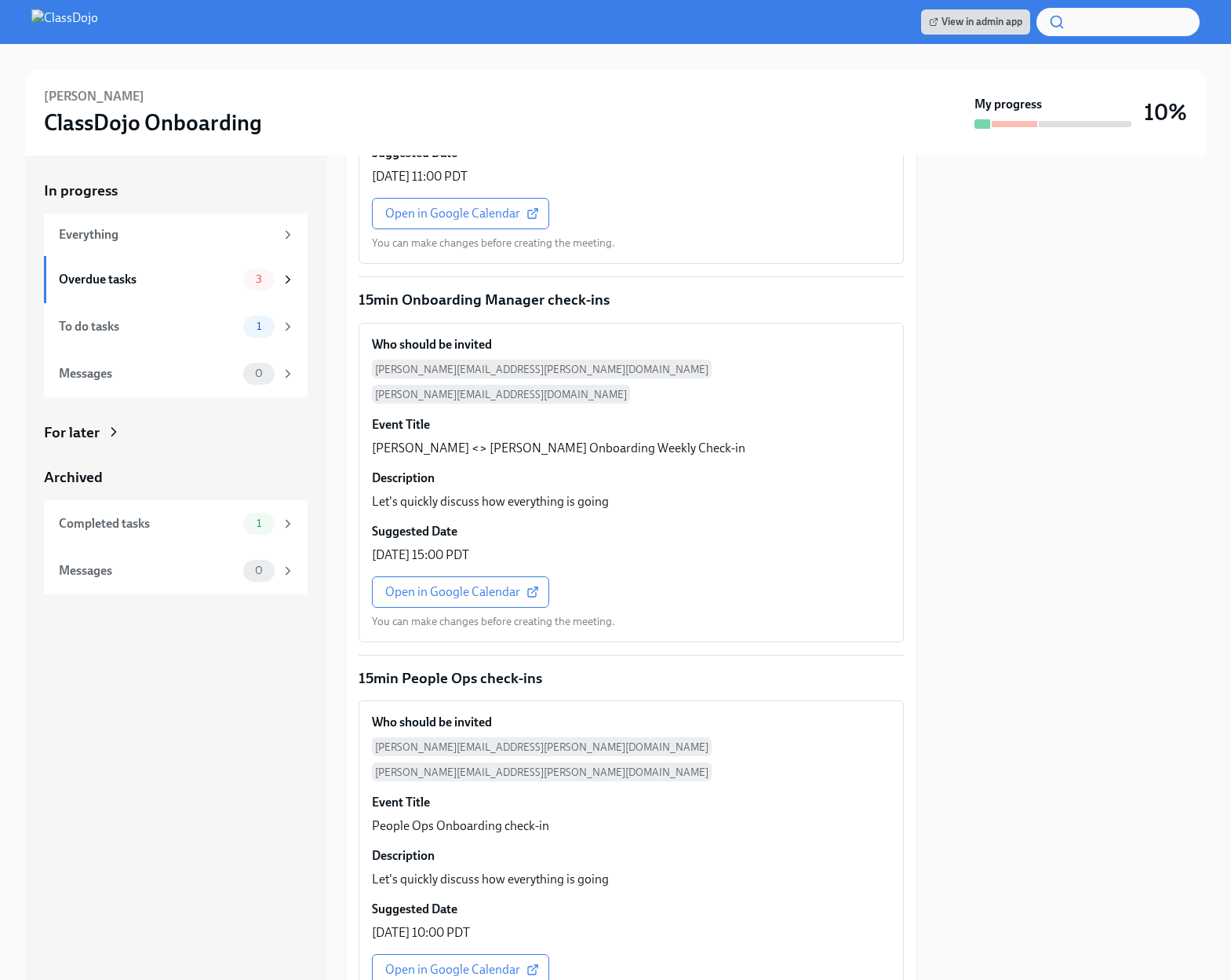
scroll to position [2307, 0]
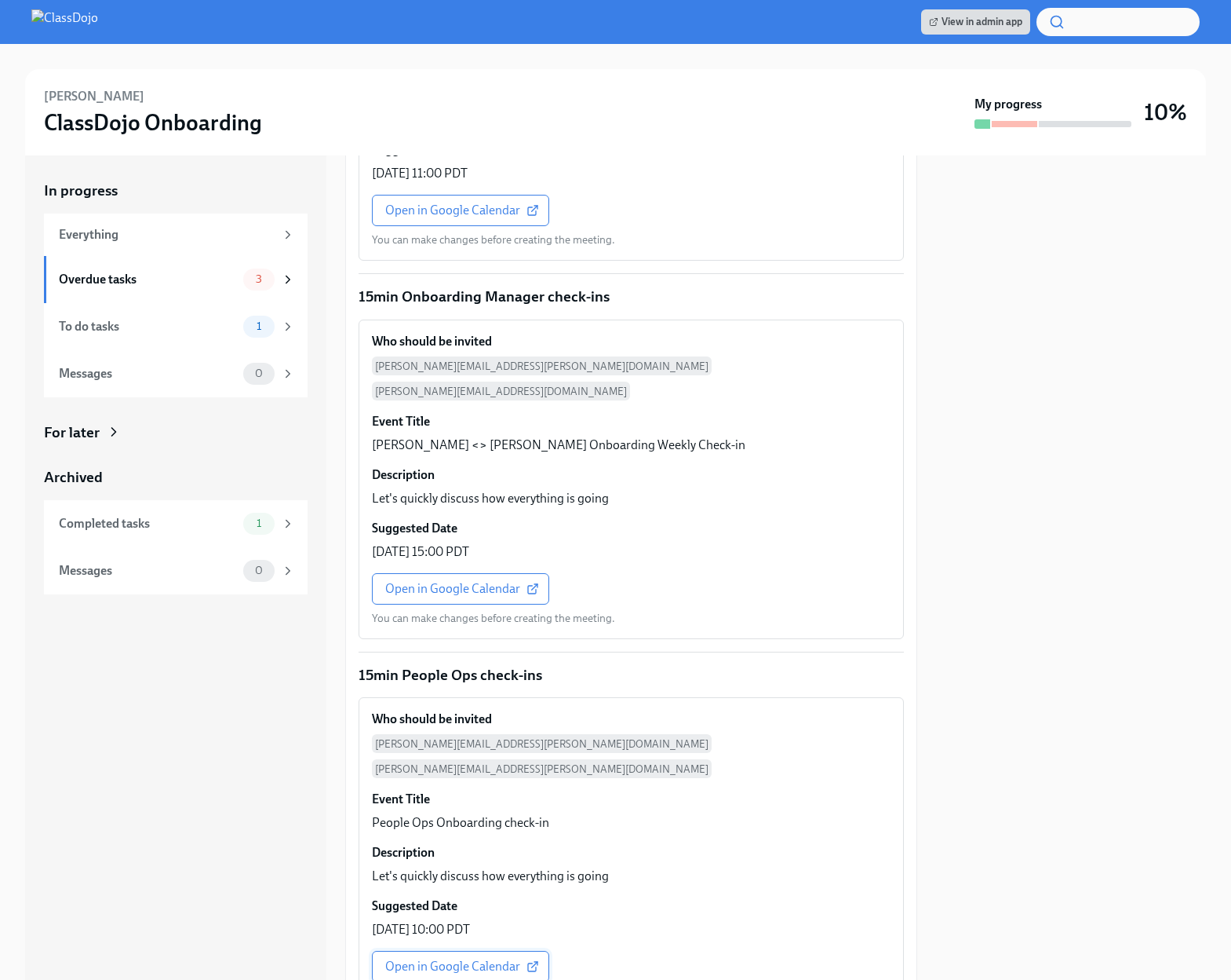
click at [438, 958] on span "Open in Google Calendar" at bounding box center [460, 966] width 151 height 15
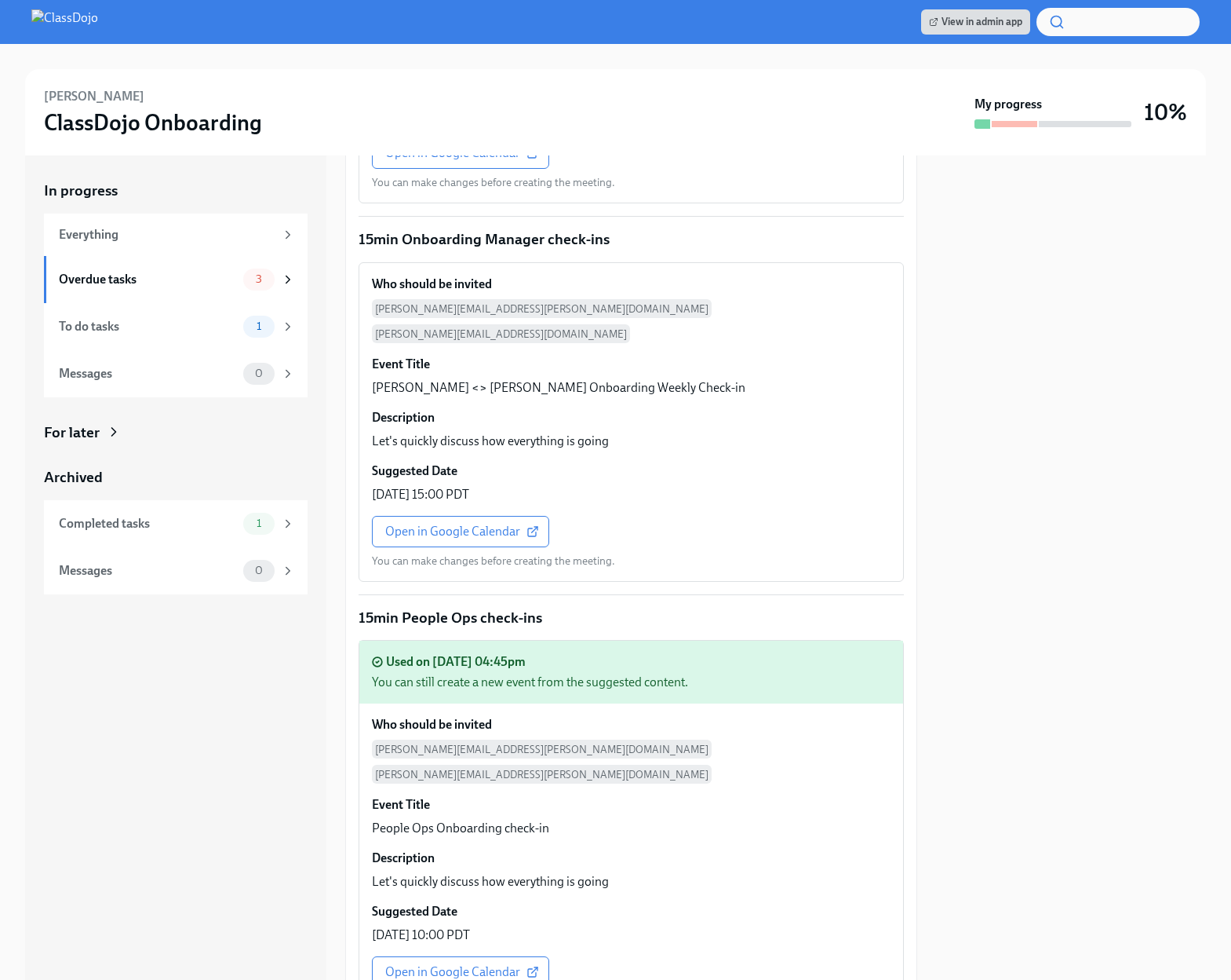
scroll to position [2370, 0]
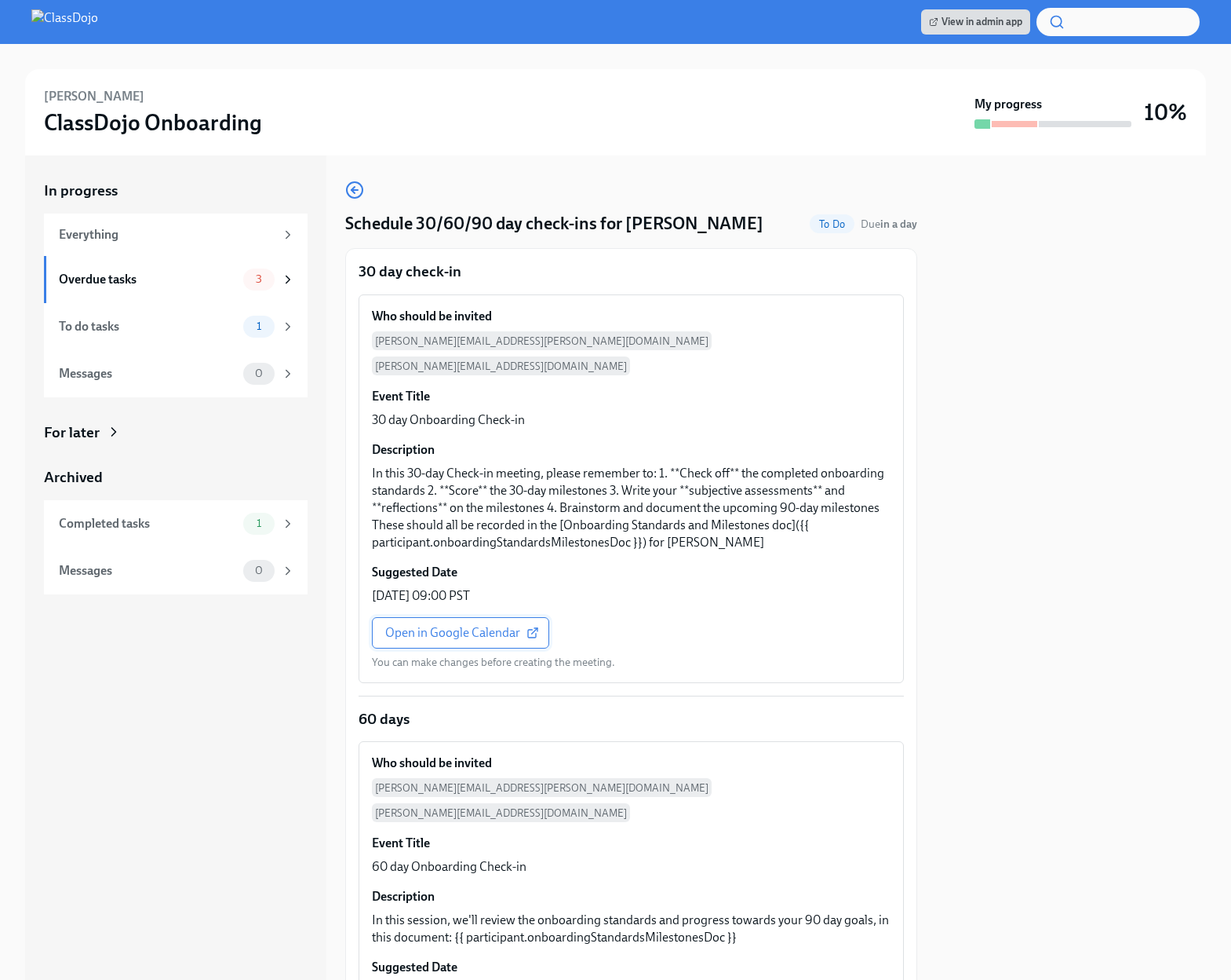
click at [431, 625] on span "Open in Google Calendar" at bounding box center [460, 632] width 151 height 15
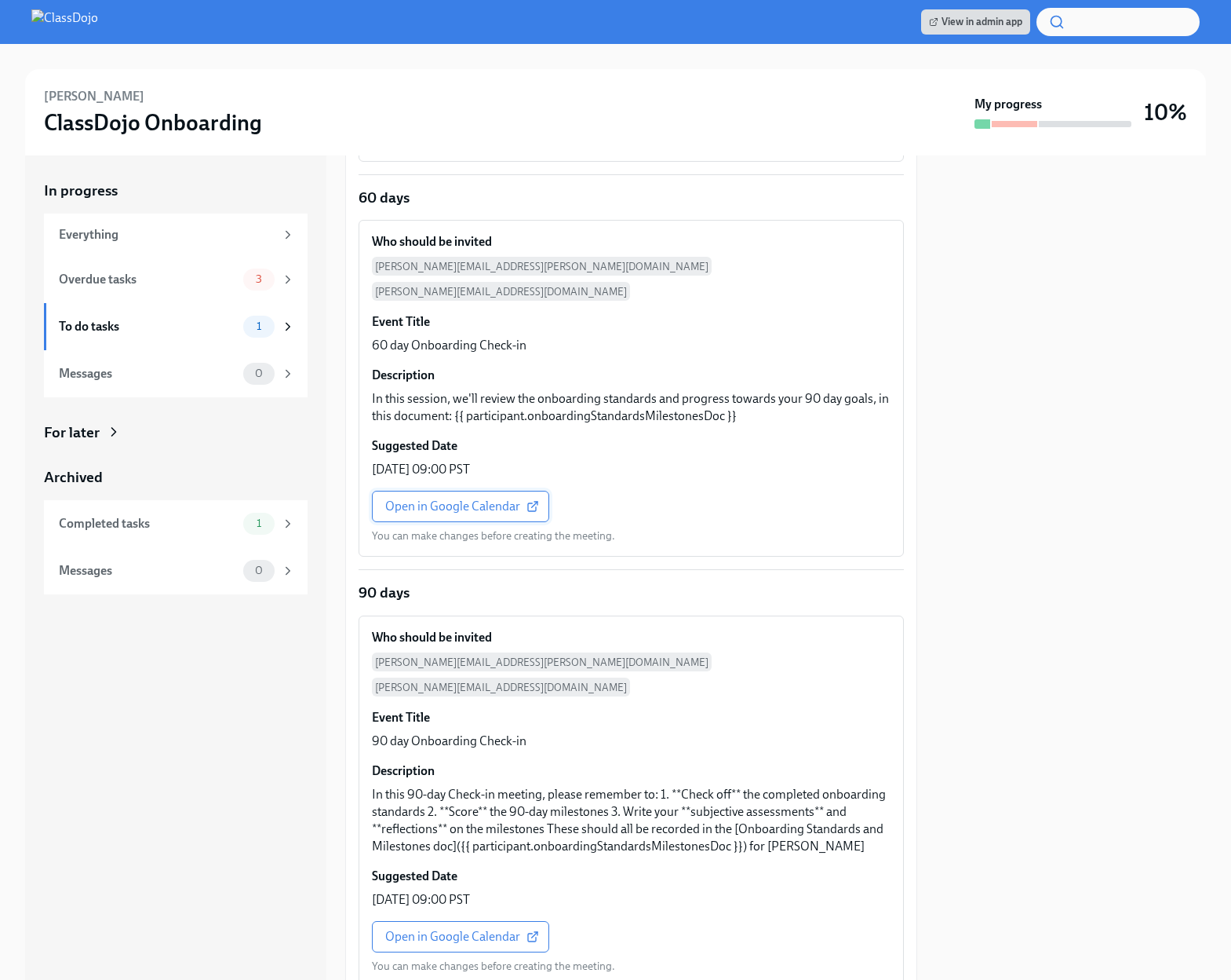
scroll to position [596, 0]
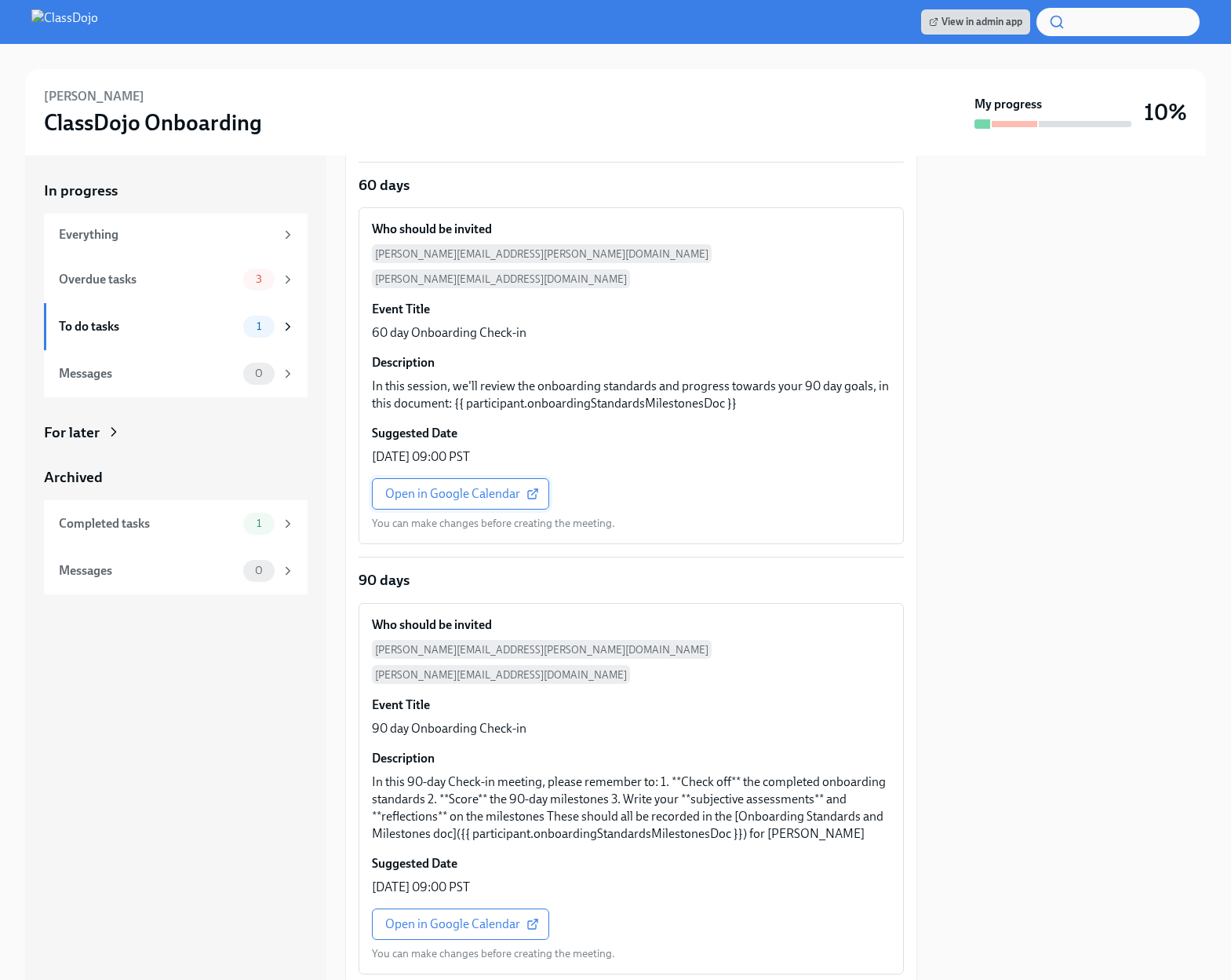
click at [461, 486] on span "Open in Google Calendar" at bounding box center [460, 494] width 151 height 15
click at [462, 909] on link "Open in Google Calendar" at bounding box center [460, 924] width 177 height 31
